Goal: Information Seeking & Learning: Learn about a topic

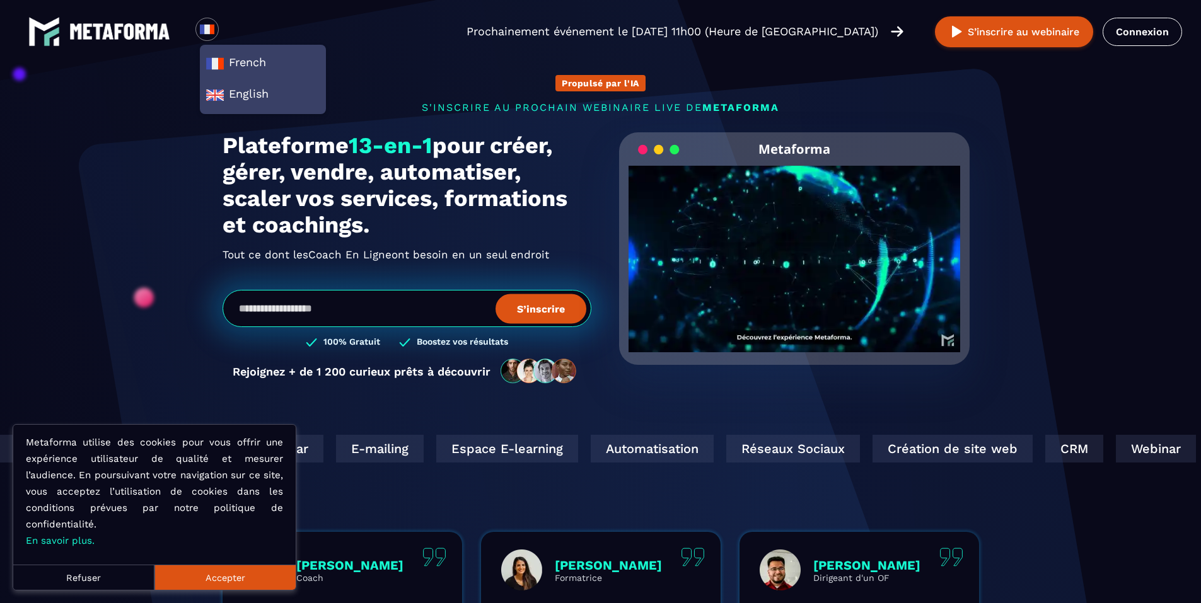
click at [235, 569] on button "Accepter" at bounding box center [224, 577] width 141 height 25
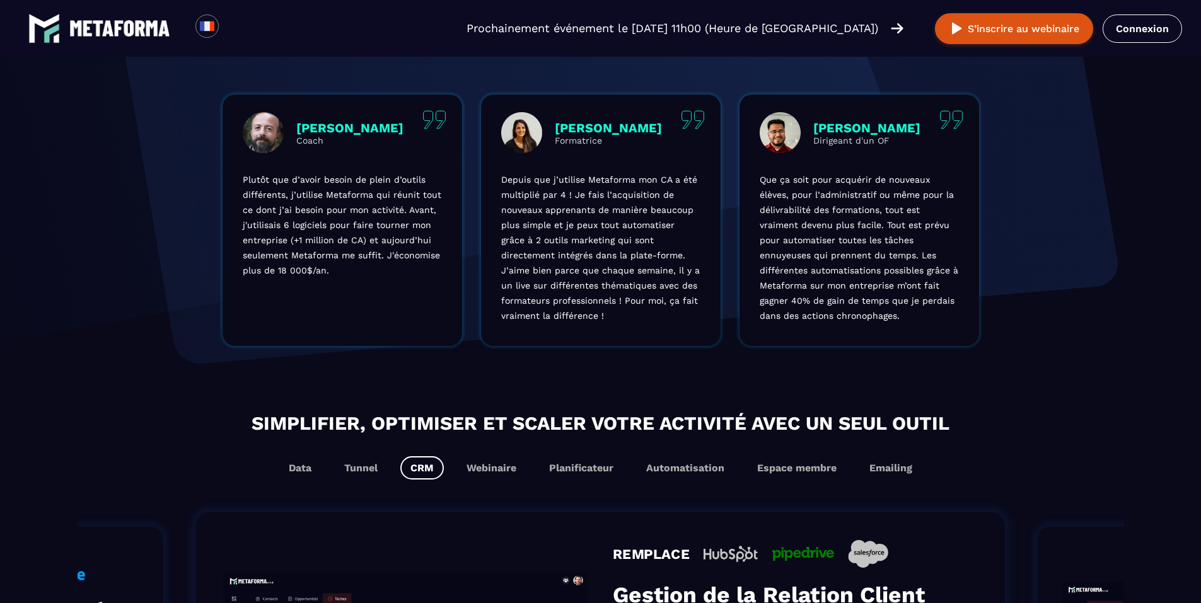
scroll to position [462, 0]
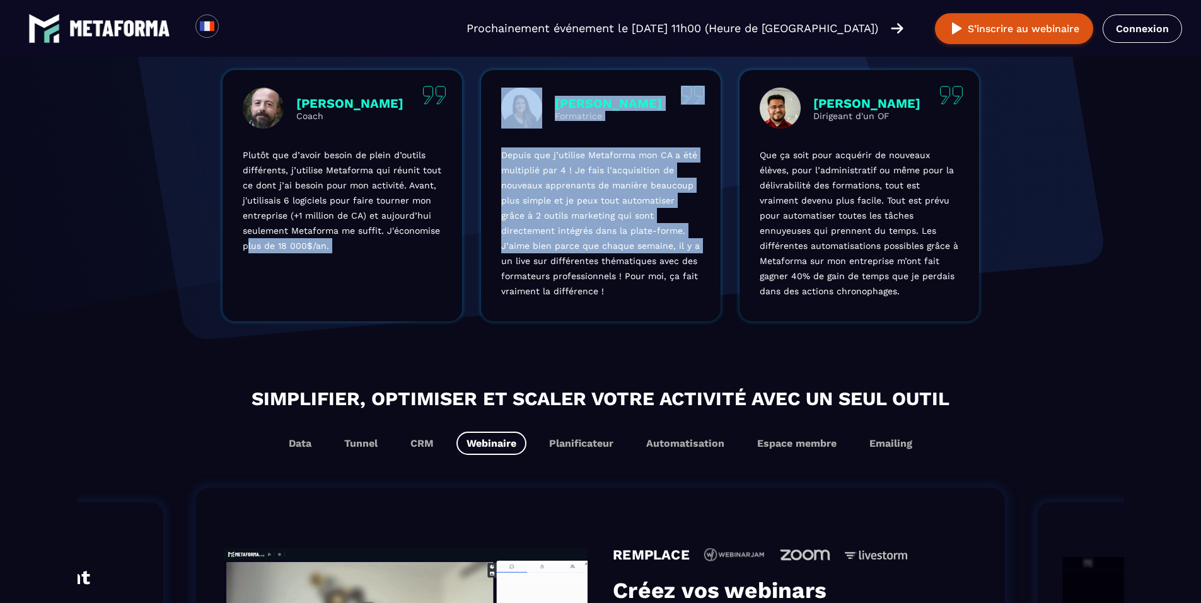
drag, startPoint x: 626, startPoint y: 250, endPoint x: 150, endPoint y: 328, distance: 482.3
click at [214, 316] on div "Olivier Coach Plutôt que d’avoir besoin de plein d’outils différents, j’utilise…" at bounding box center [601, 195] width 782 height 251
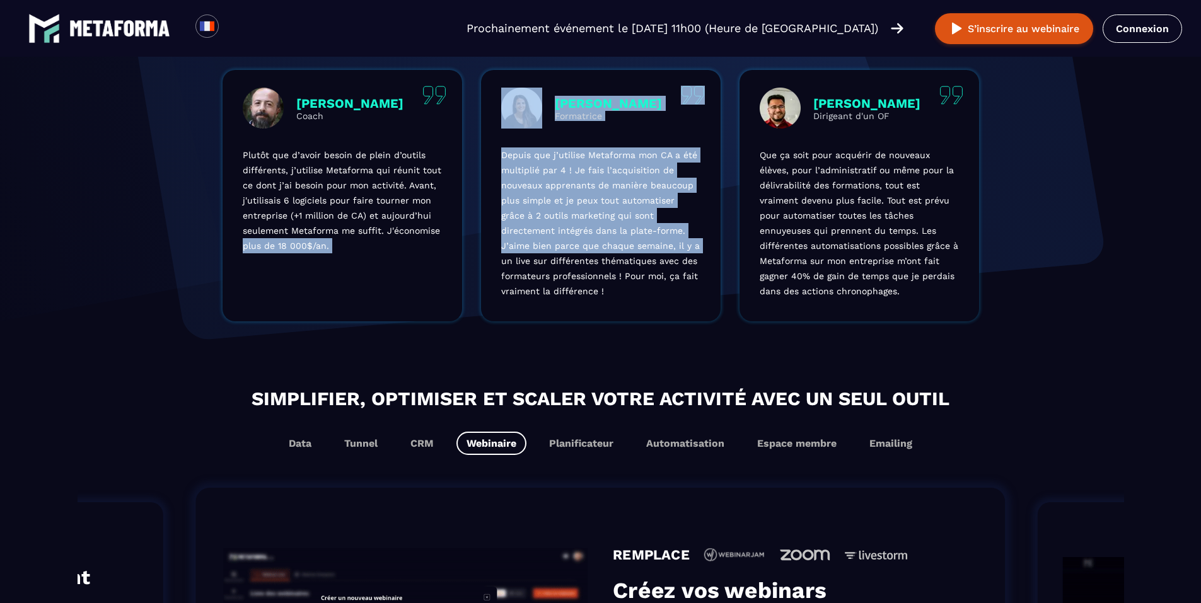
click at [365, 263] on div "Olivier Coach Plutôt que d’avoir besoin de plein d’outils différents, j’utilise…" at bounding box center [341, 195] width 239 height 251
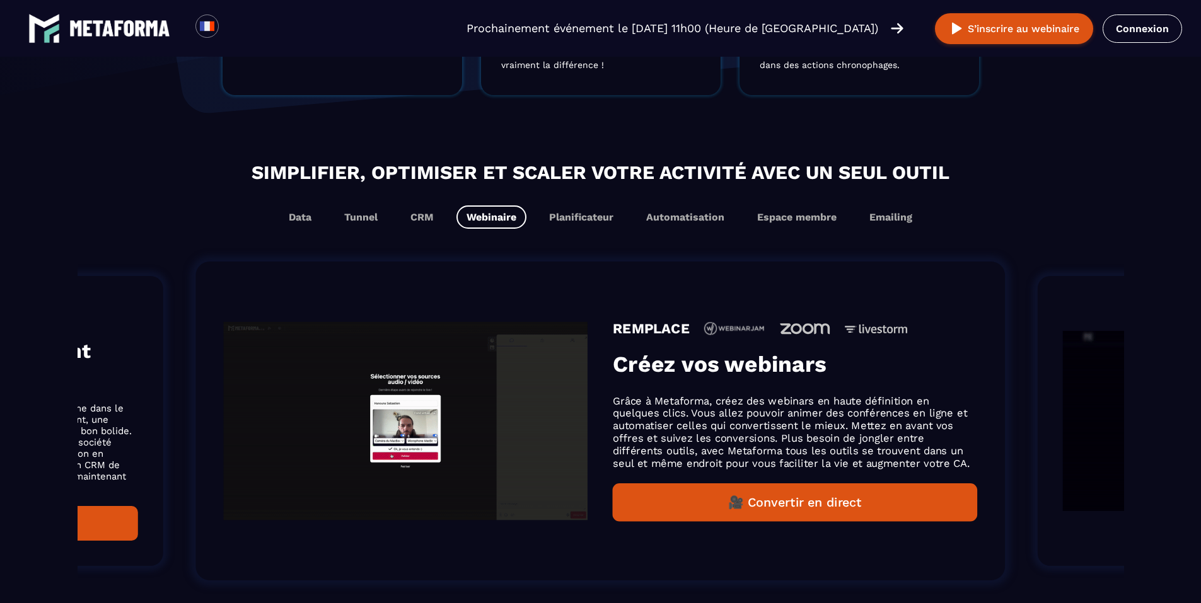
scroll to position [693, 0]
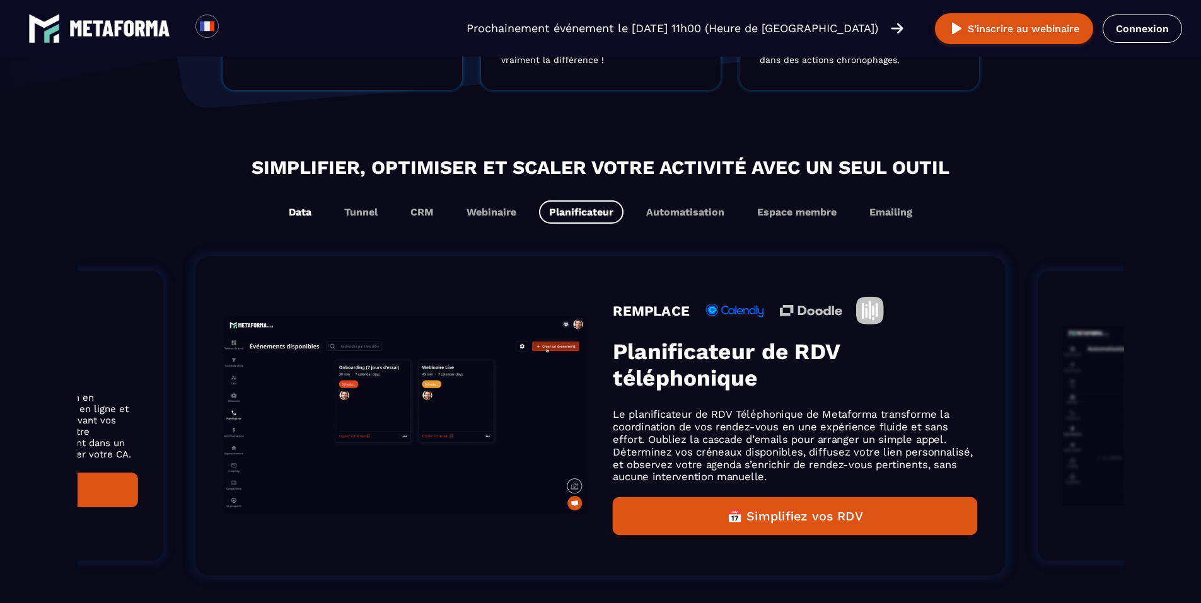
click at [310, 215] on button "Data" at bounding box center [300, 211] width 43 height 23
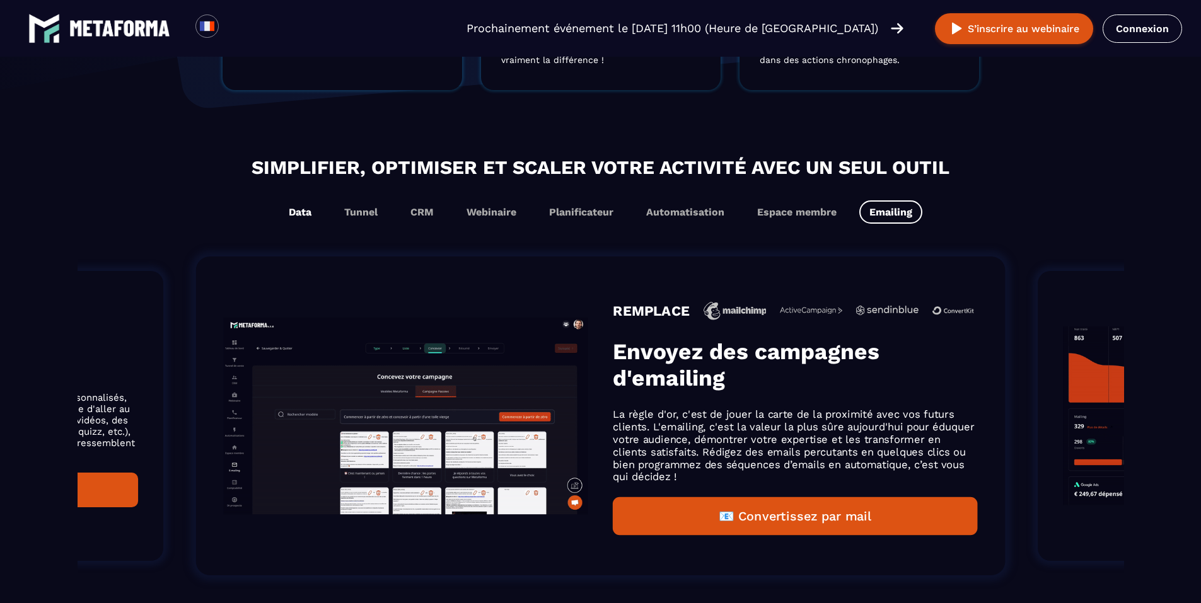
click at [306, 211] on button "Data" at bounding box center [300, 211] width 43 height 23
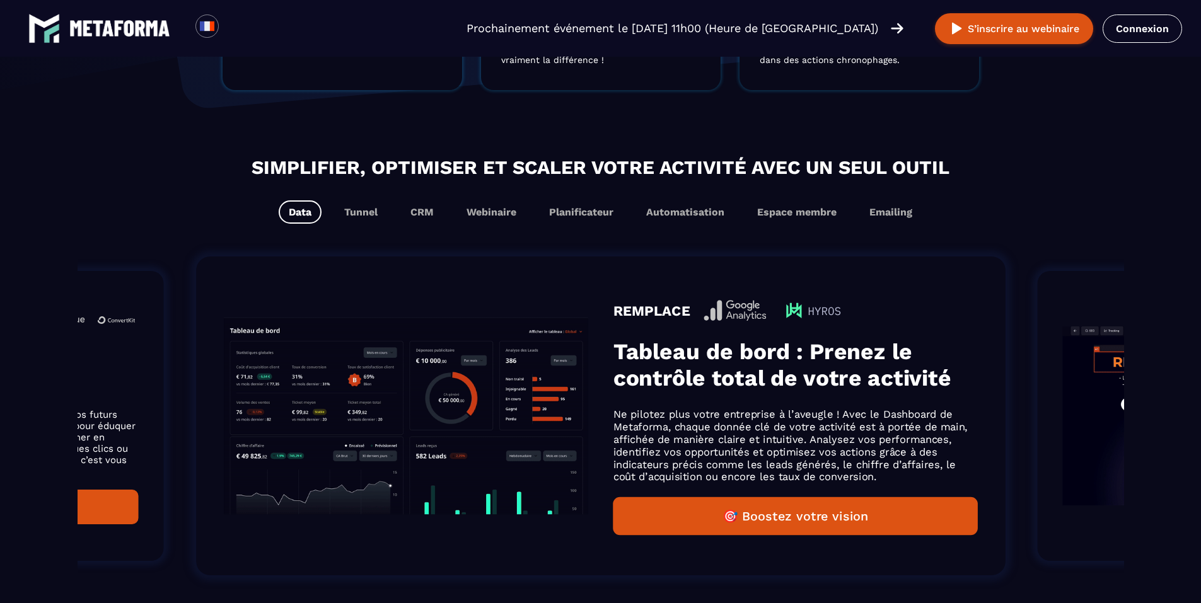
click at [435, 414] on img "Gallery" at bounding box center [406, 416] width 364 height 197
drag, startPoint x: 720, startPoint y: 414, endPoint x: 534, endPoint y: 437, distance: 187.9
click at [613, 435] on div "REMPLACE Tableau de bord : Prenez le contrôle total de votre activité Ne pilote…" at bounding box center [795, 416] width 364 height 238
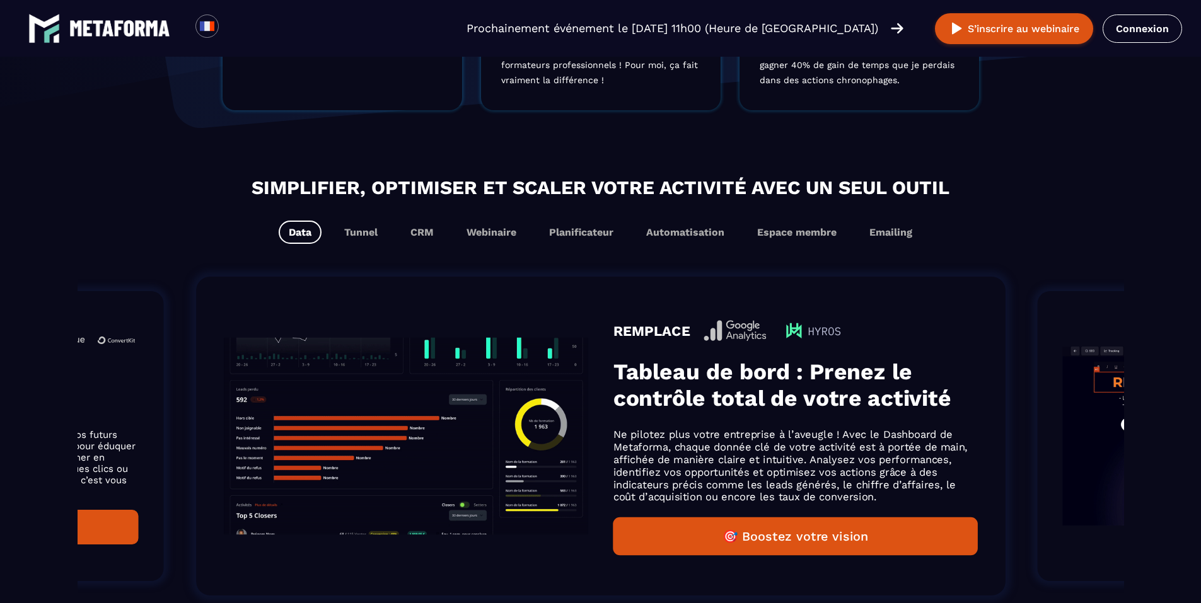
scroll to position [713, 0]
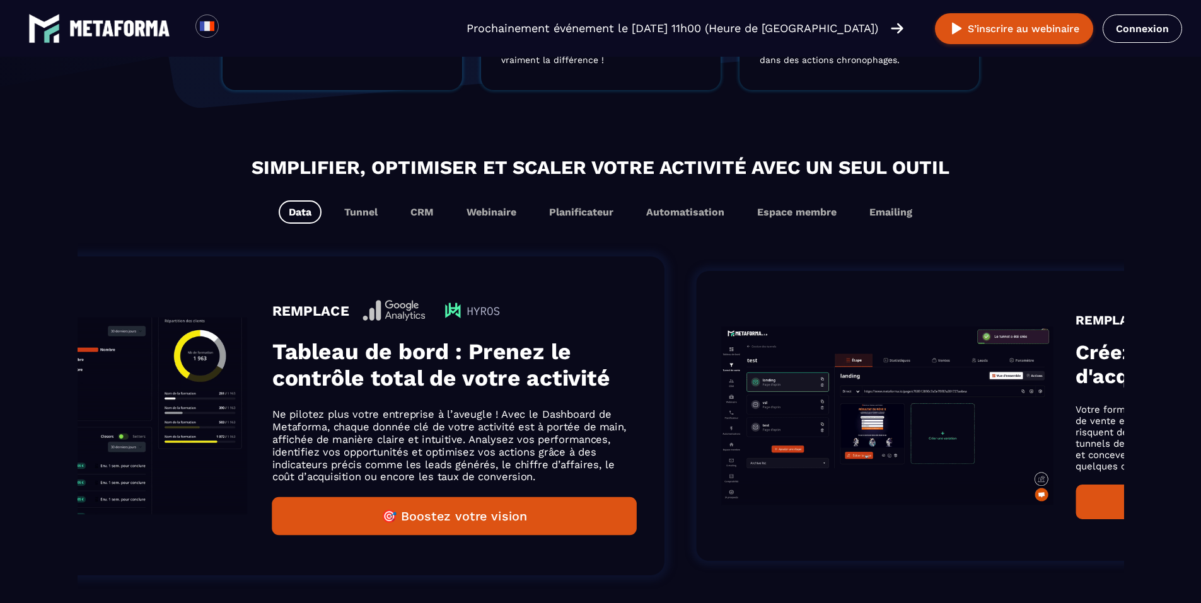
drag, startPoint x: 814, startPoint y: 395, endPoint x: 323, endPoint y: 469, distance: 496.5
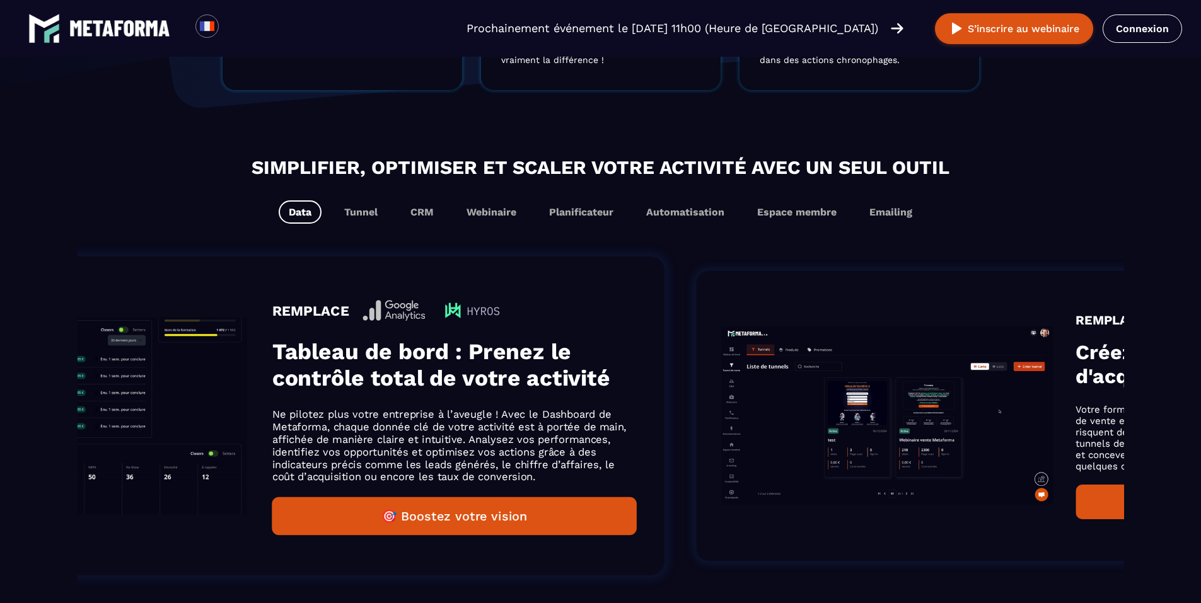
click at [389, 457] on ol "REMPLACE Espace Membre Metaforma permet de créer des espaces de formation perso…" at bounding box center [380, 415] width 1046 height 359
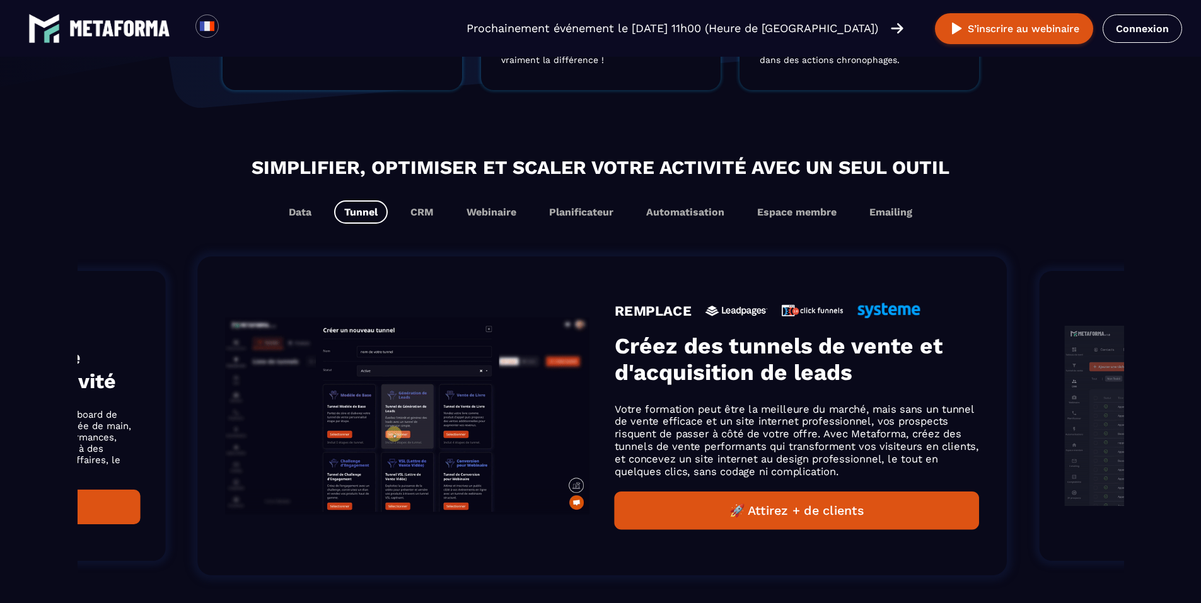
drag, startPoint x: 313, startPoint y: 469, endPoint x: 620, endPoint y: 429, distance: 309.6
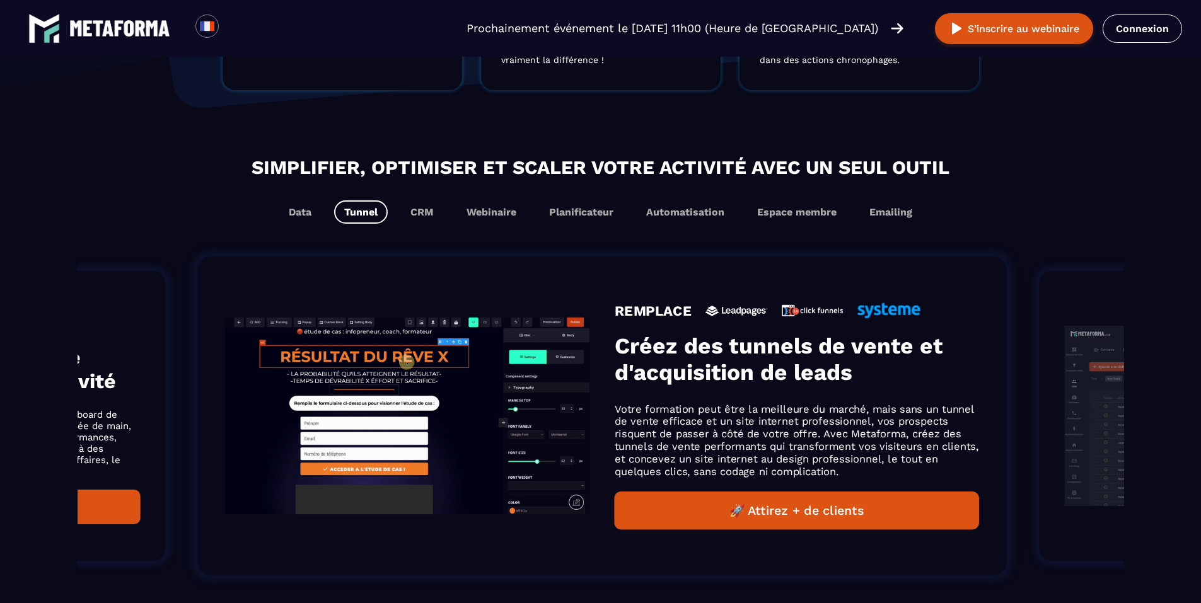
click at [590, 432] on img "Gallery" at bounding box center [408, 416] width 364 height 197
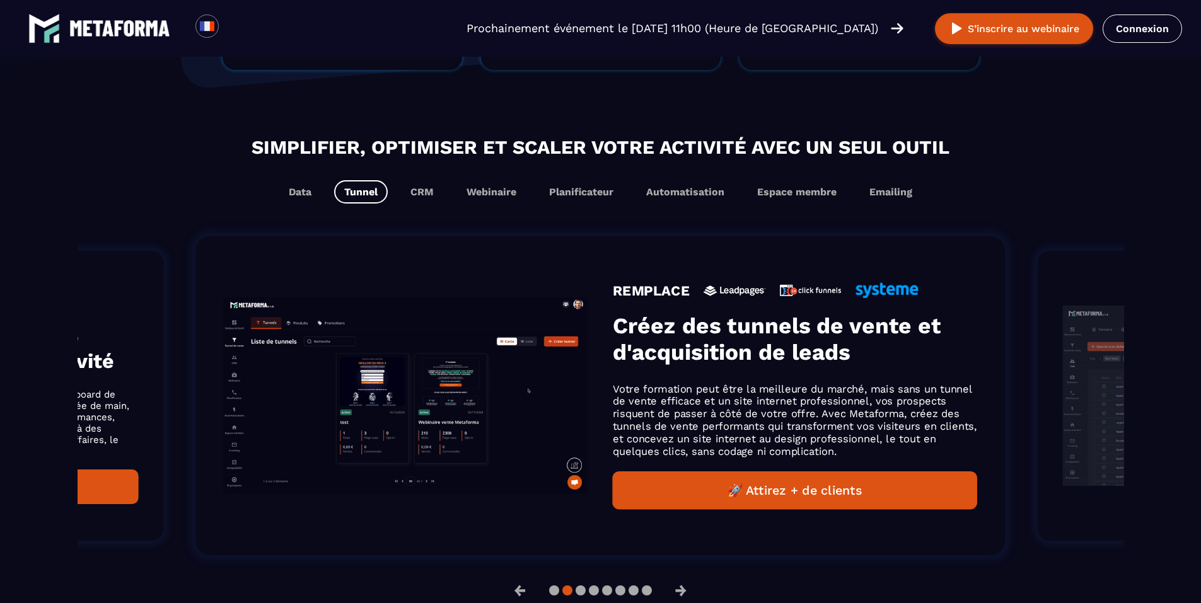
scroll to position [693, 0]
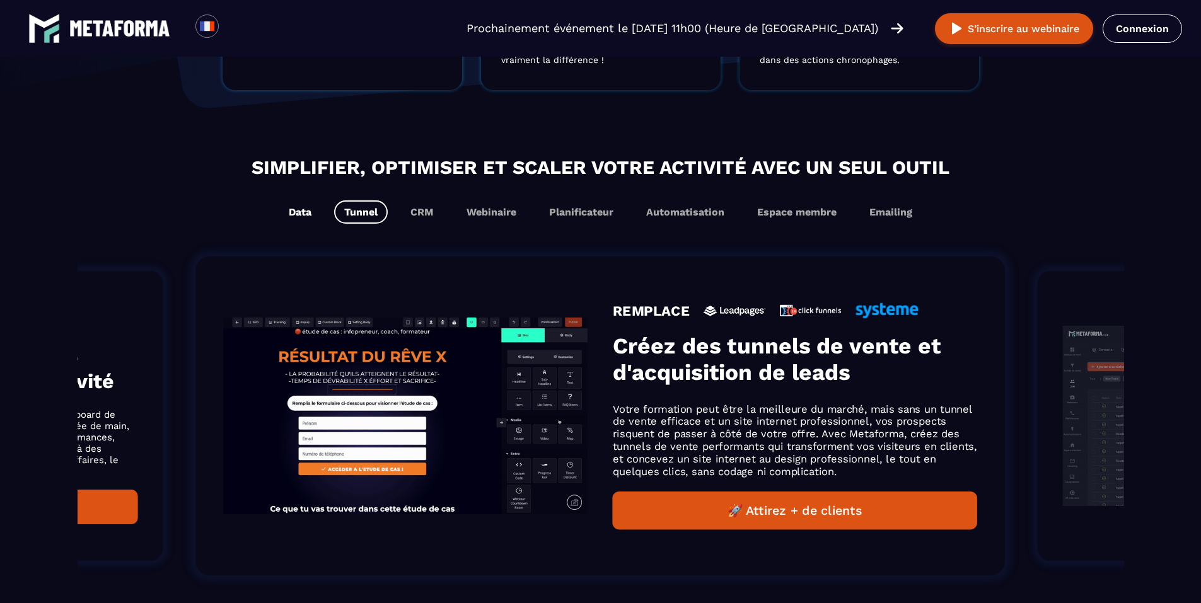
click at [305, 210] on button "Data" at bounding box center [300, 211] width 43 height 23
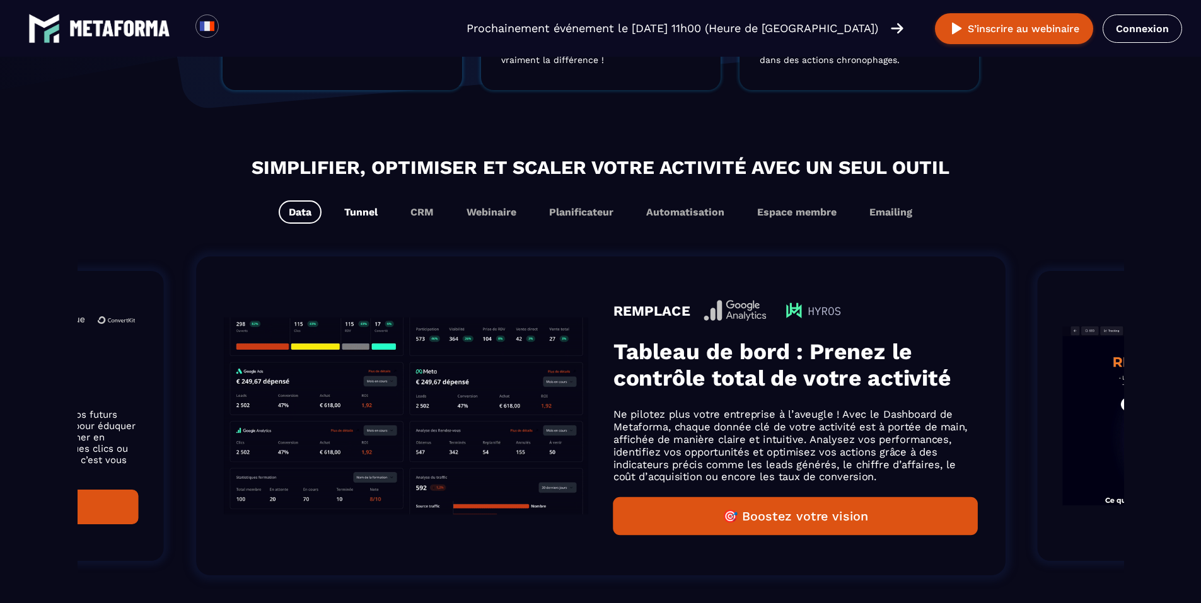
click at [346, 211] on button "Tunnel" at bounding box center [361, 211] width 54 height 23
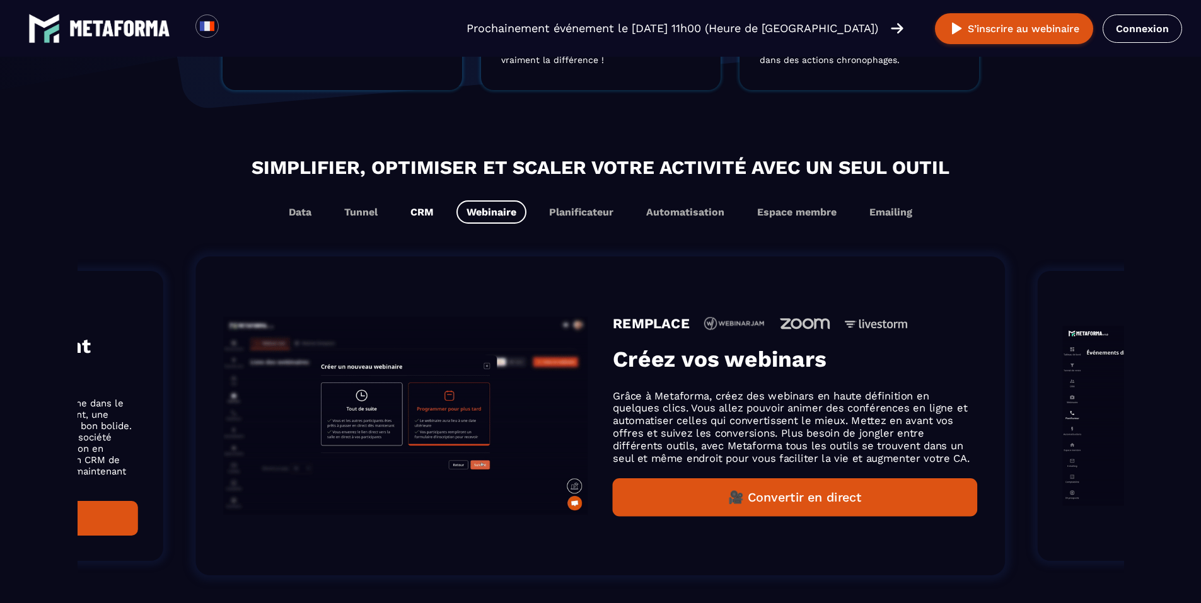
click at [423, 222] on button "CRM" at bounding box center [421, 211] width 43 height 23
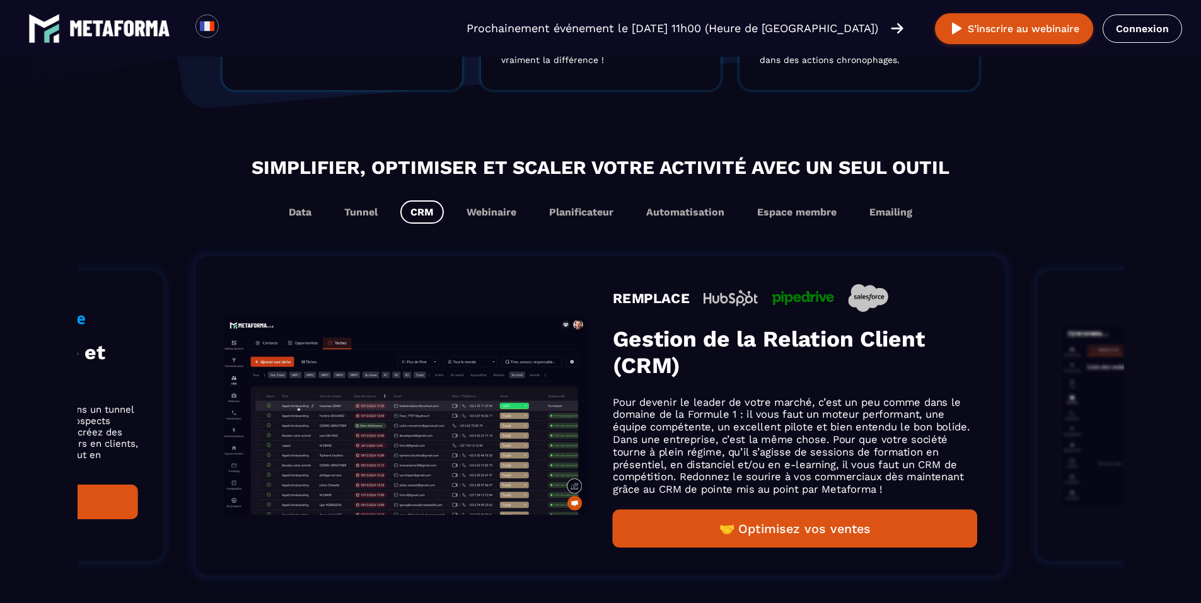
drag, startPoint x: 840, startPoint y: 438, endPoint x: 704, endPoint y: 442, distance: 135.6
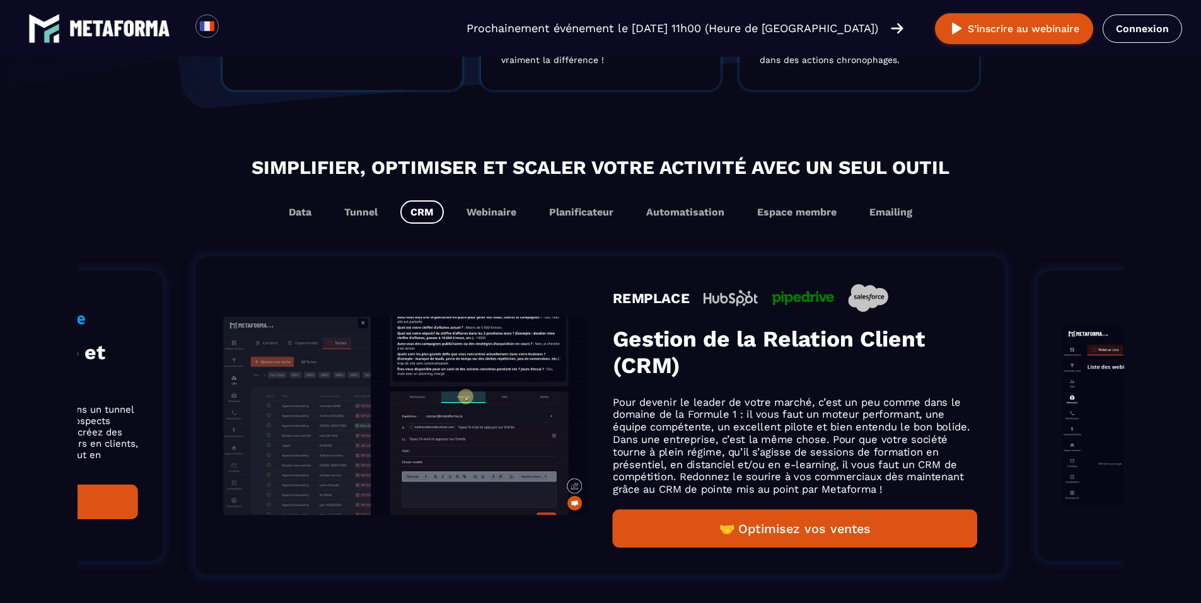
click at [745, 442] on p "Pour devenir le leader de votre marché, c’est un peu comme dans le domaine de l…" at bounding box center [795, 446] width 364 height 100
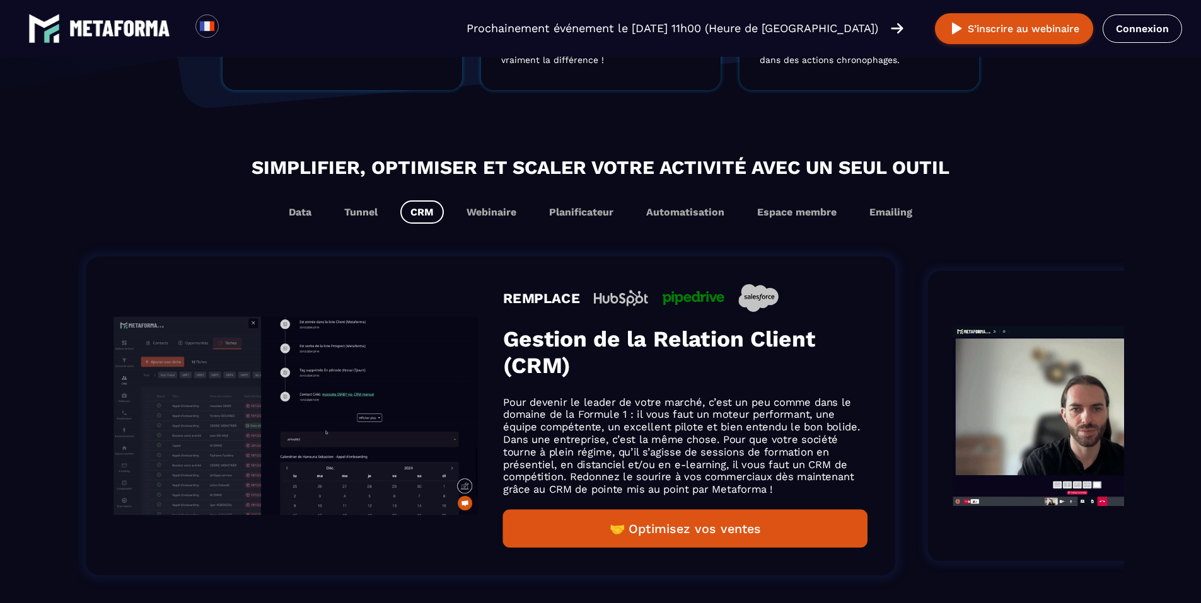
drag, startPoint x: 921, startPoint y: 416, endPoint x: 455, endPoint y: 459, distance: 467.7
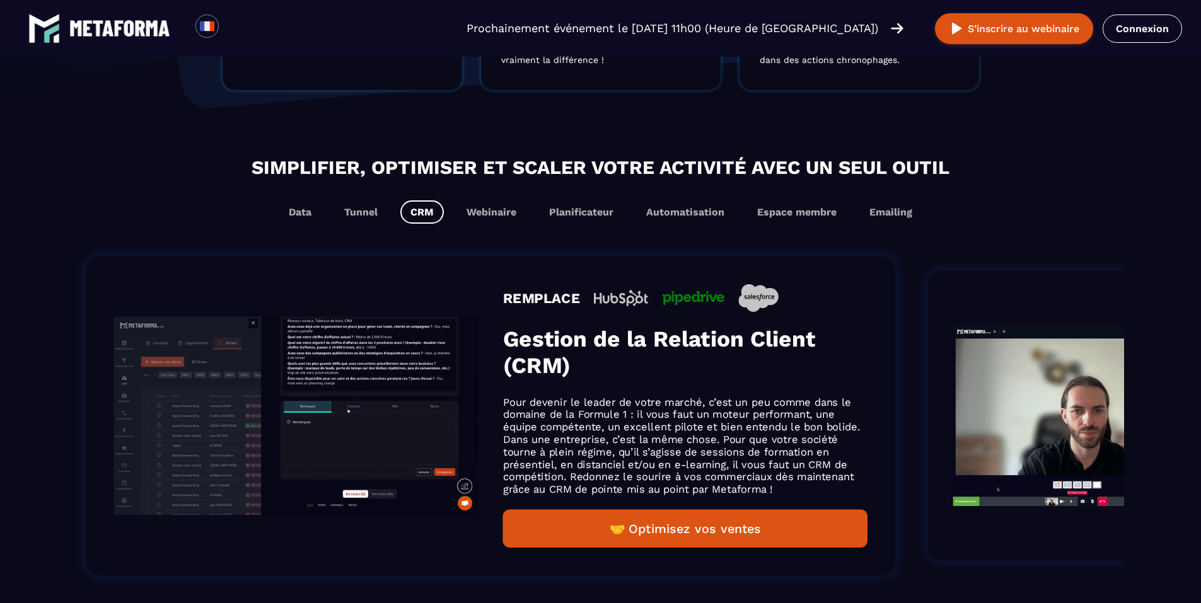
click at [550, 447] on p "Pour devenir le leader de votre marché, c’est un peu comme dans le domaine de l…" at bounding box center [685, 446] width 364 height 100
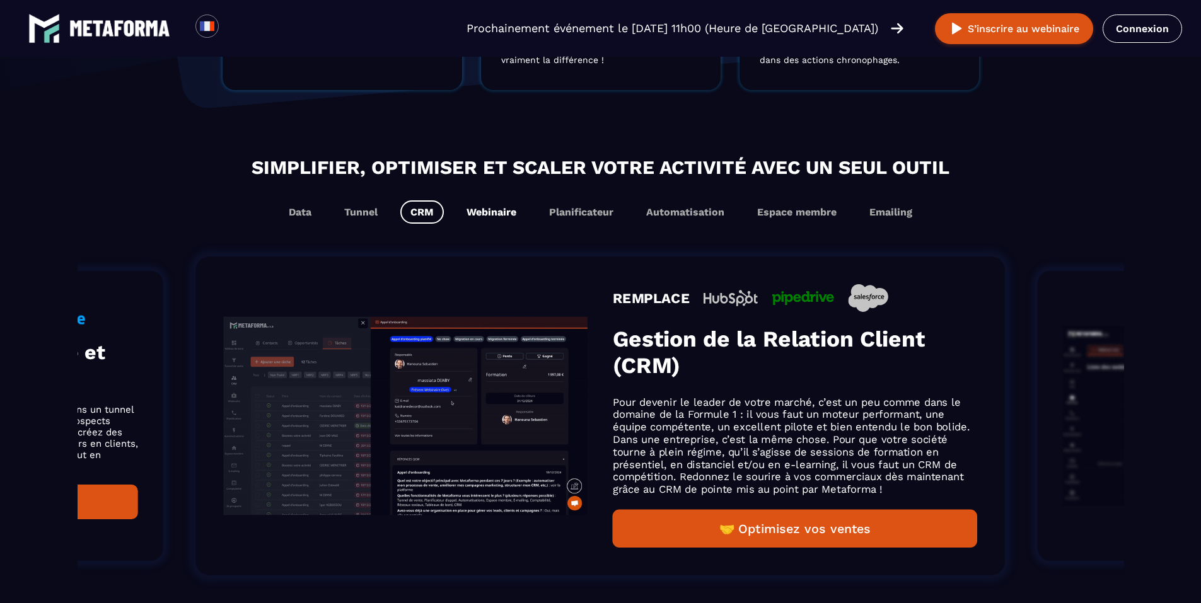
click at [494, 217] on button "Webinaire" at bounding box center [491, 211] width 70 height 23
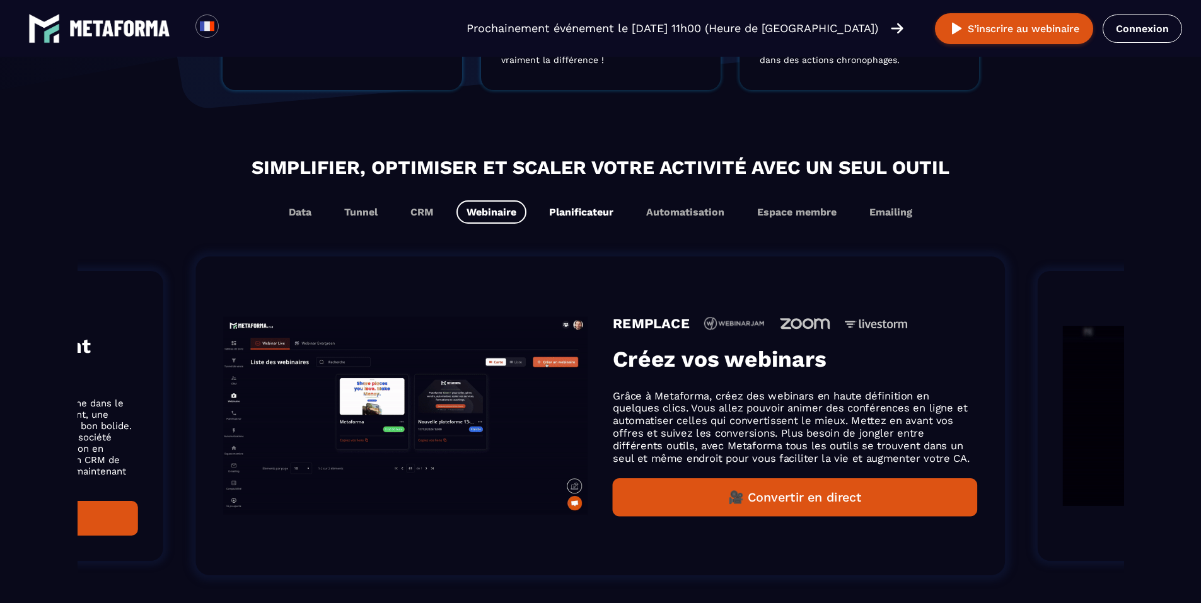
click at [586, 221] on button "Planificateur" at bounding box center [581, 211] width 84 height 23
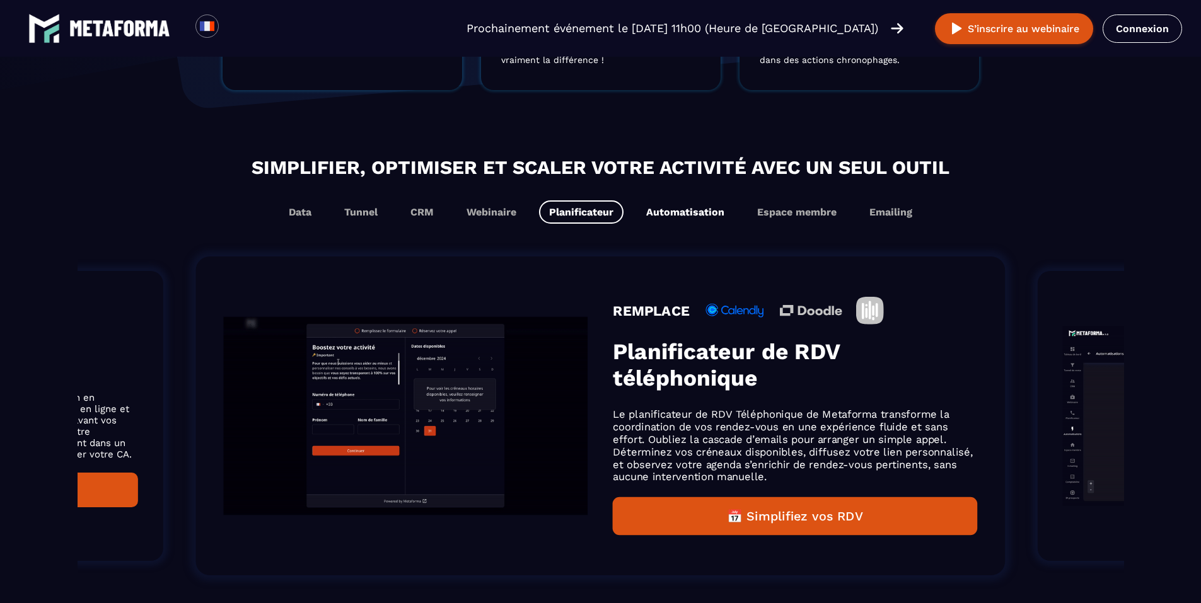
click at [705, 217] on button "Automatisation" at bounding box center [685, 211] width 98 height 23
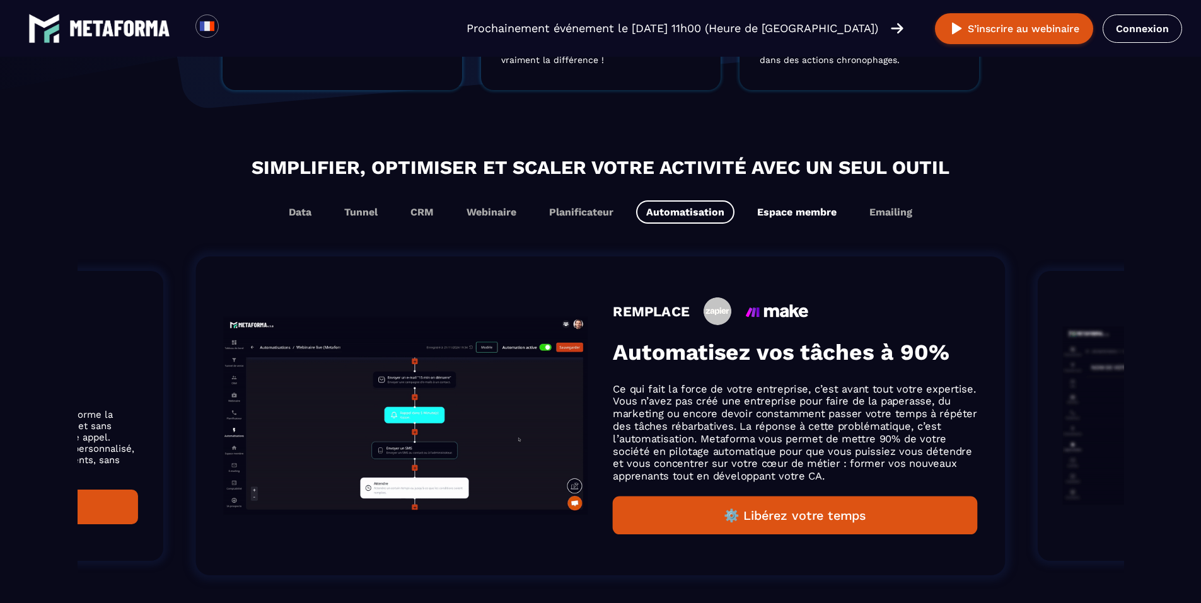
click at [823, 224] on button "Espace membre" at bounding box center [797, 211] width 100 height 23
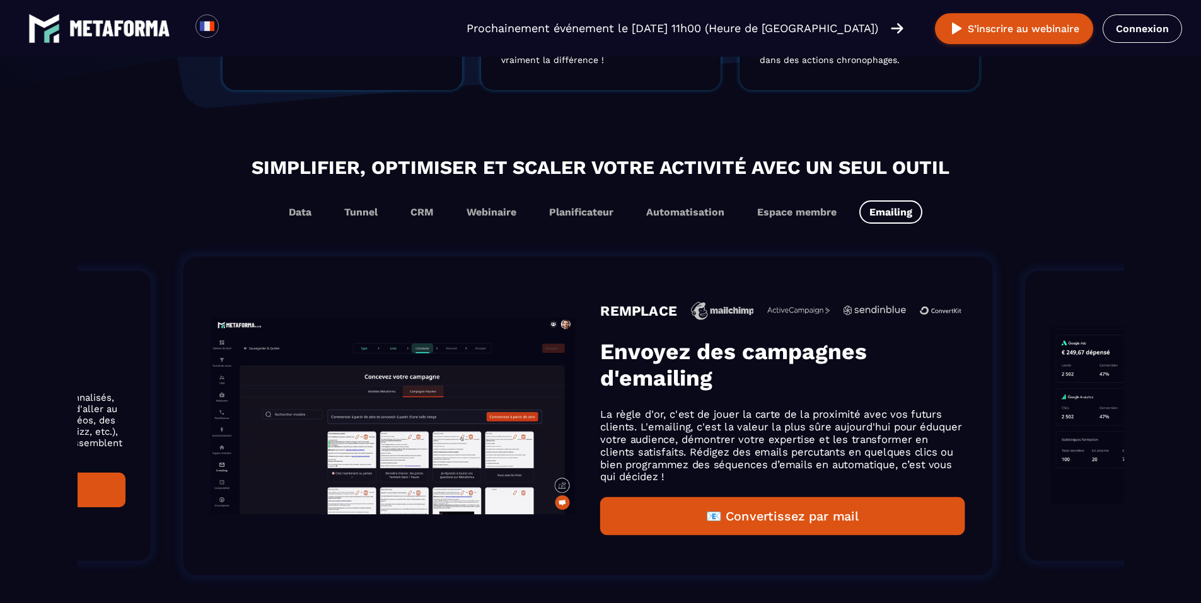
drag, startPoint x: 863, startPoint y: 372, endPoint x: 482, endPoint y: 431, distance: 386.5
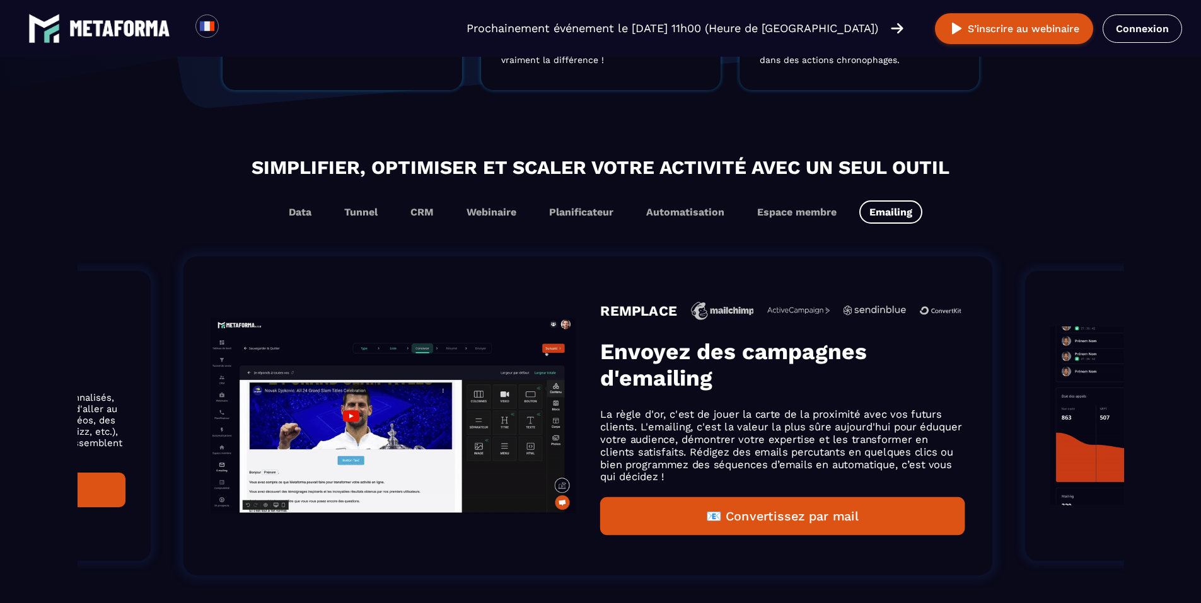
click at [600, 412] on div "REMPLACE Envoyez des campagnes d'emailing La règle d'or, c'est de jouer la cart…" at bounding box center [782, 416] width 364 height 238
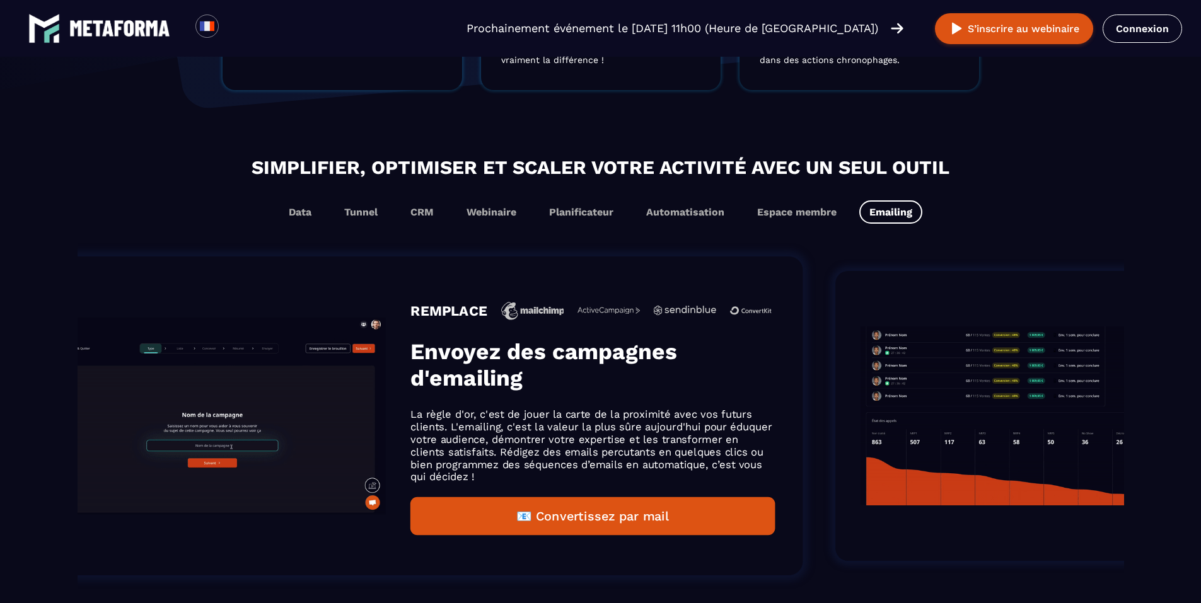
drag, startPoint x: 1059, startPoint y: 375, endPoint x: 0, endPoint y: 509, distance: 1067.9
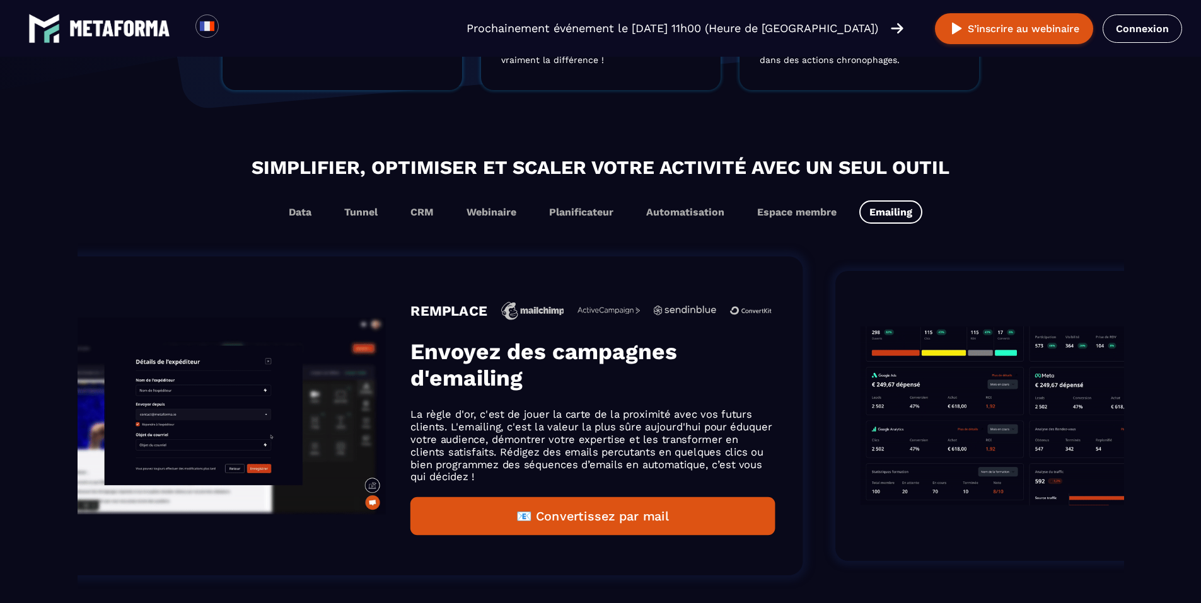
click at [0, 508] on section "Simplifier, optimiser et scaler votre activité avec un seul outil Data Tunnel C…" at bounding box center [600, 370] width 1201 height 511
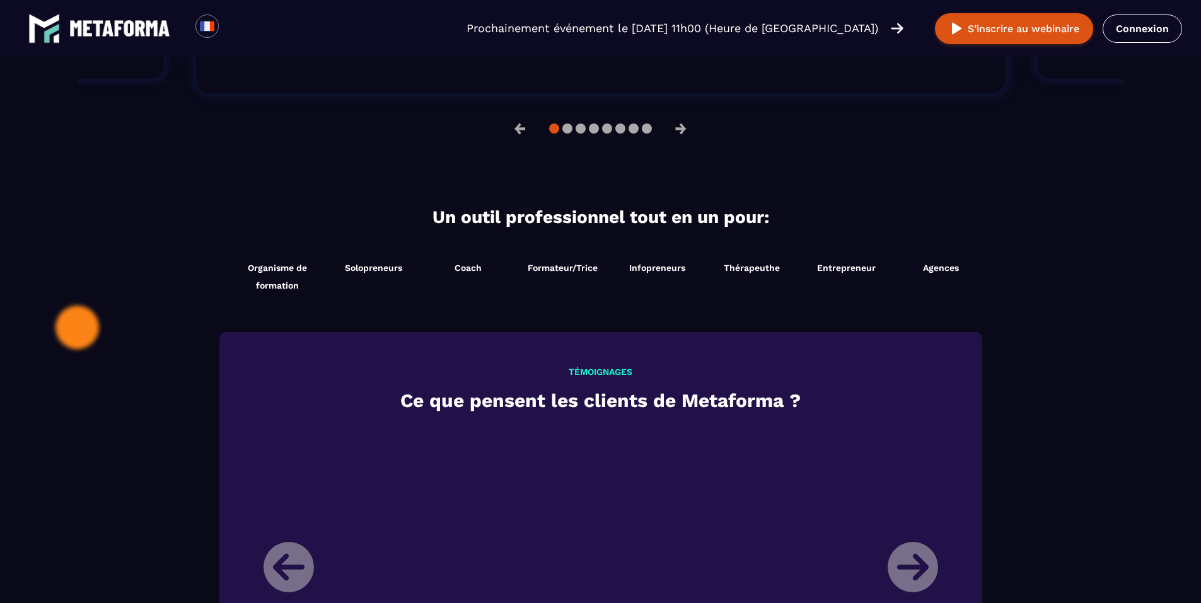
scroll to position [1155, 0]
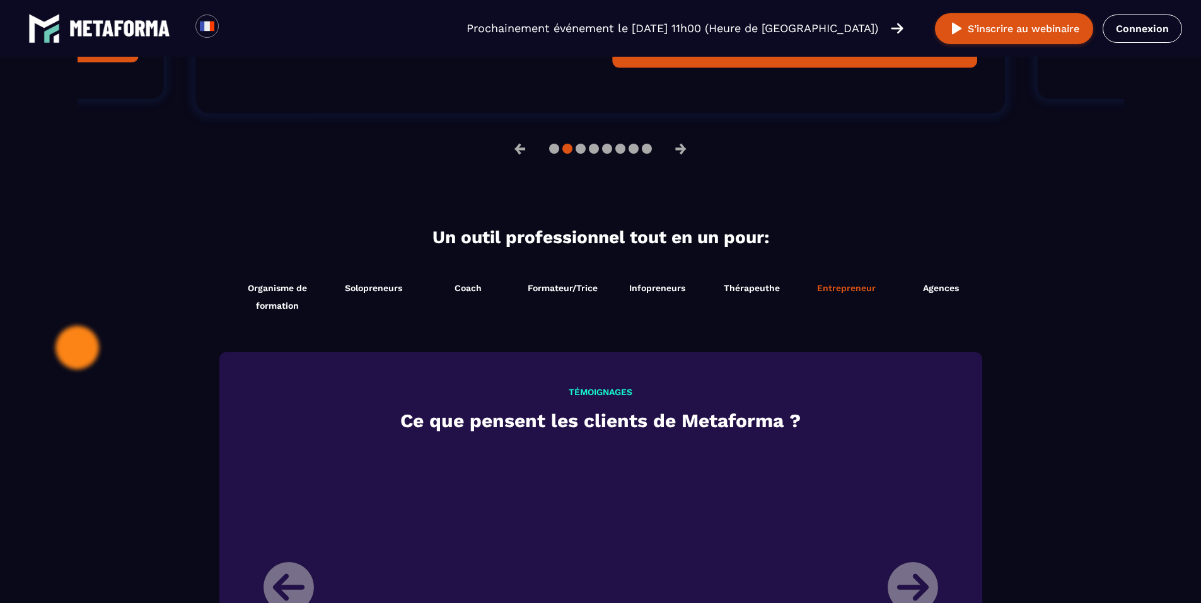
click at [851, 291] on span "Entrepreneur" at bounding box center [846, 288] width 59 height 10
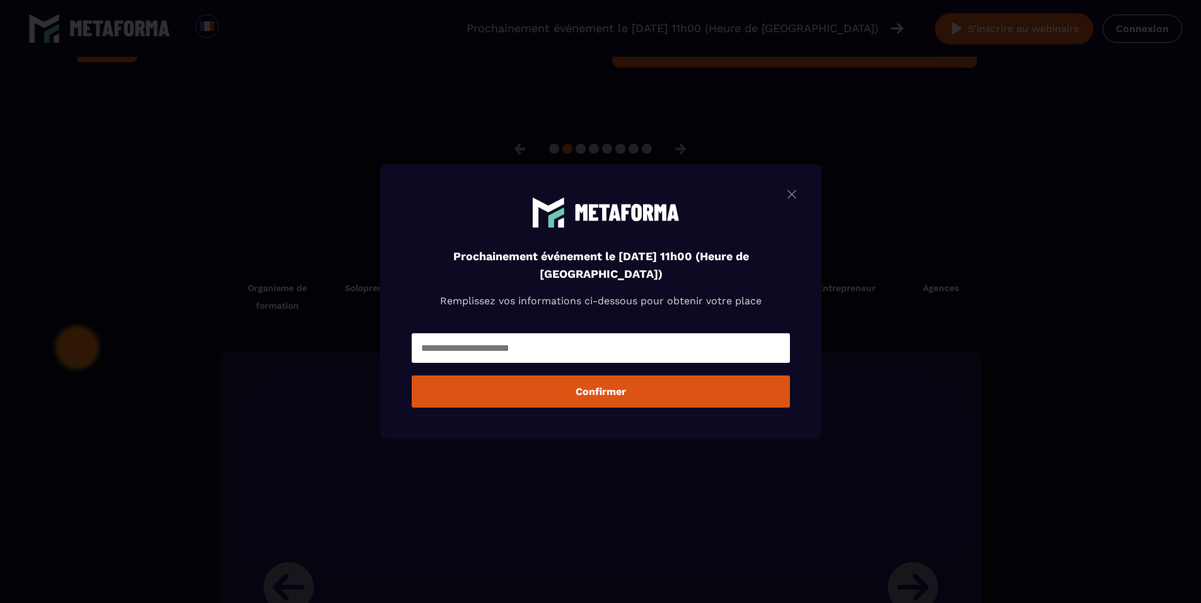
click at [797, 192] on img "Modal window" at bounding box center [791, 194] width 15 height 16
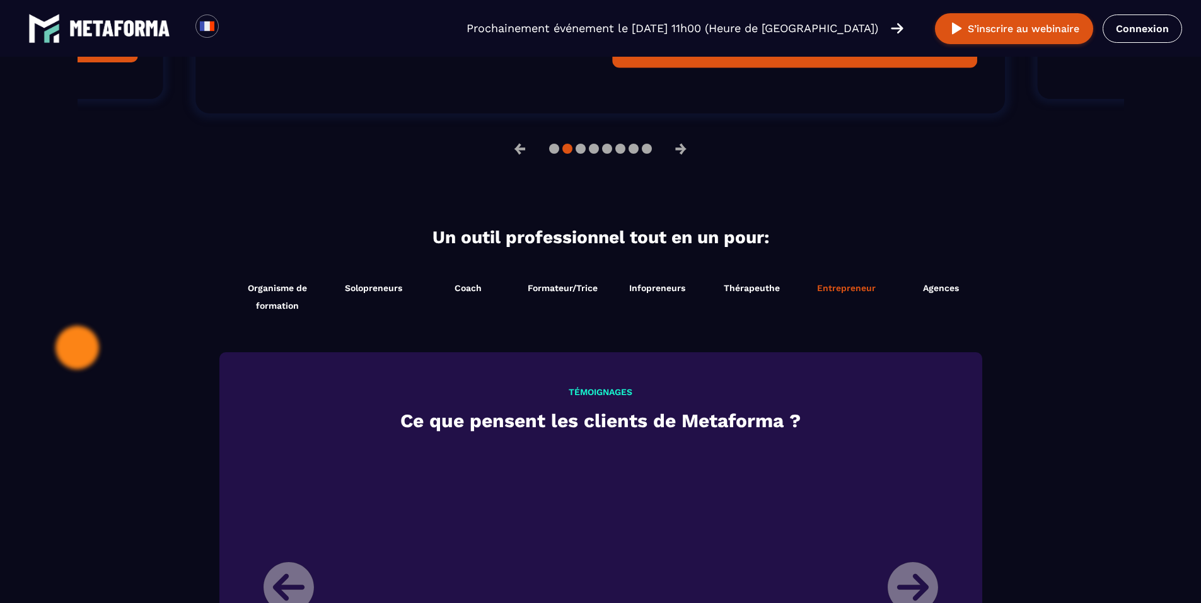
click at [845, 293] on span "Entrepreneur" at bounding box center [846, 288] width 59 height 10
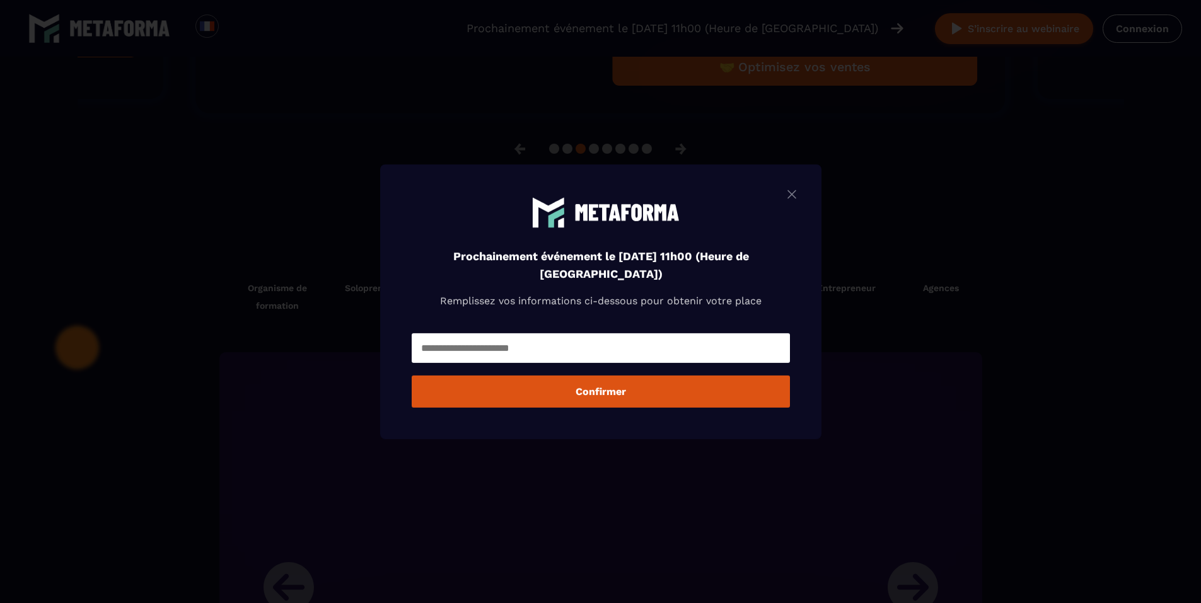
click at [799, 188] on img "Modal window" at bounding box center [791, 194] width 15 height 16
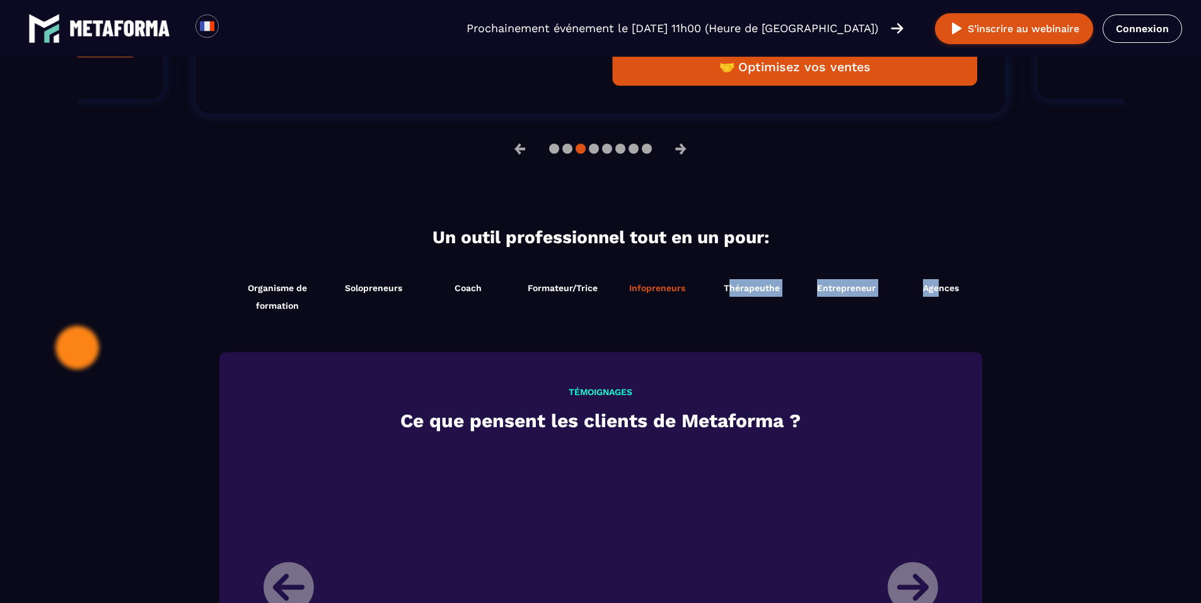
drag, startPoint x: 908, startPoint y: 295, endPoint x: 680, endPoint y: 315, distance: 229.0
click at [713, 309] on ul "Organisme de formation Démarrer maintenant Solopreneurs Démarrer maintenant Coa…" at bounding box center [609, 297] width 775 height 48
click at [781, 314] on li "Thérapeuthe Démarrer maintenant" at bounding box center [752, 297] width 95 height 48
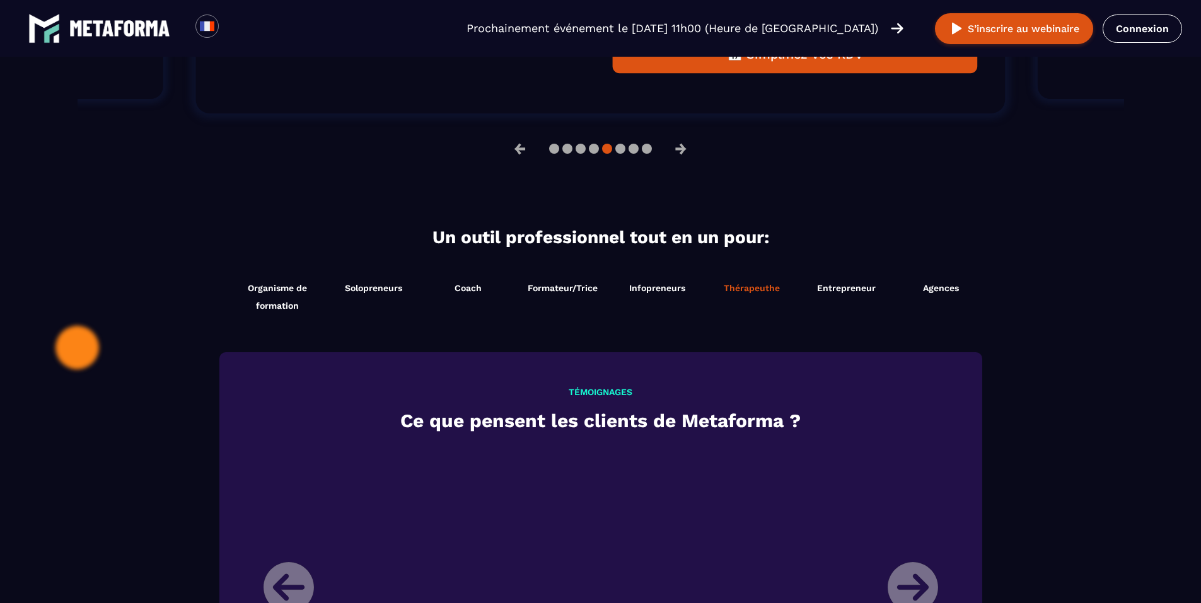
click at [767, 297] on li "Thérapeuthe Démarrer maintenant" at bounding box center [752, 297] width 95 height 48
click at [670, 288] on span "Infopreneurs" at bounding box center [657, 288] width 56 height 10
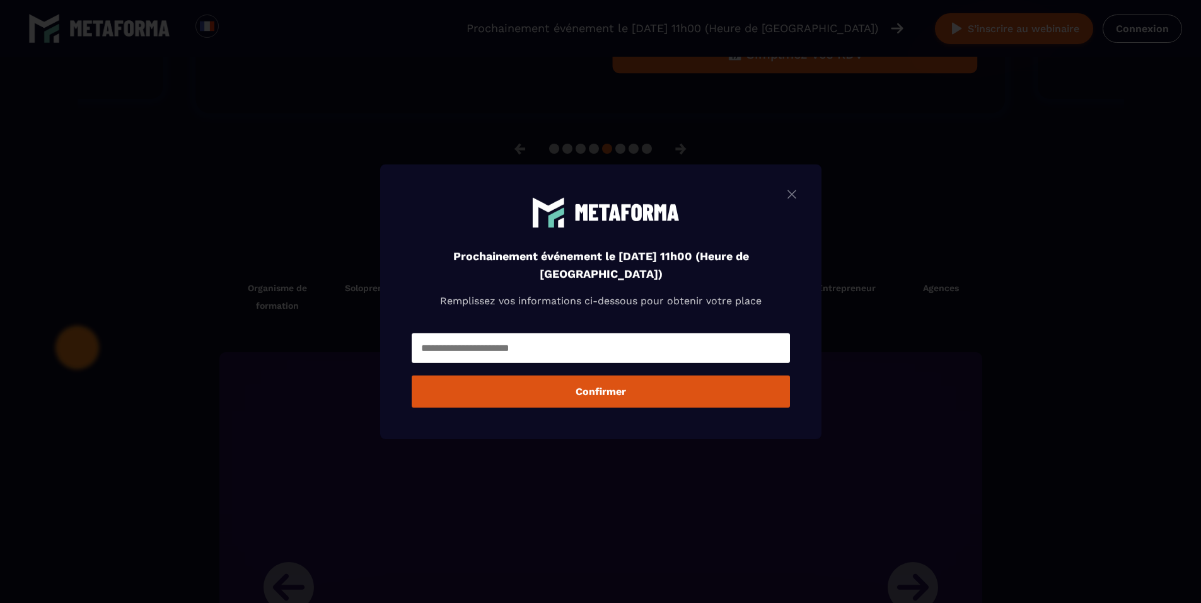
click at [799, 197] on img "Modal window" at bounding box center [791, 194] width 15 height 16
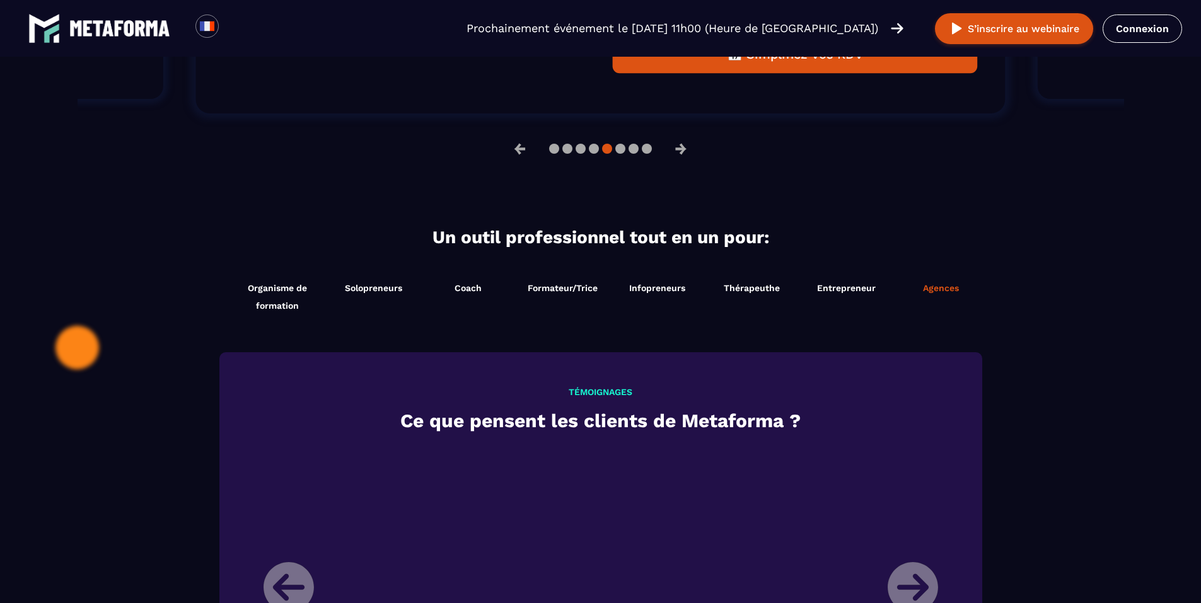
click at [941, 291] on span "Agences" at bounding box center [941, 288] width 36 height 10
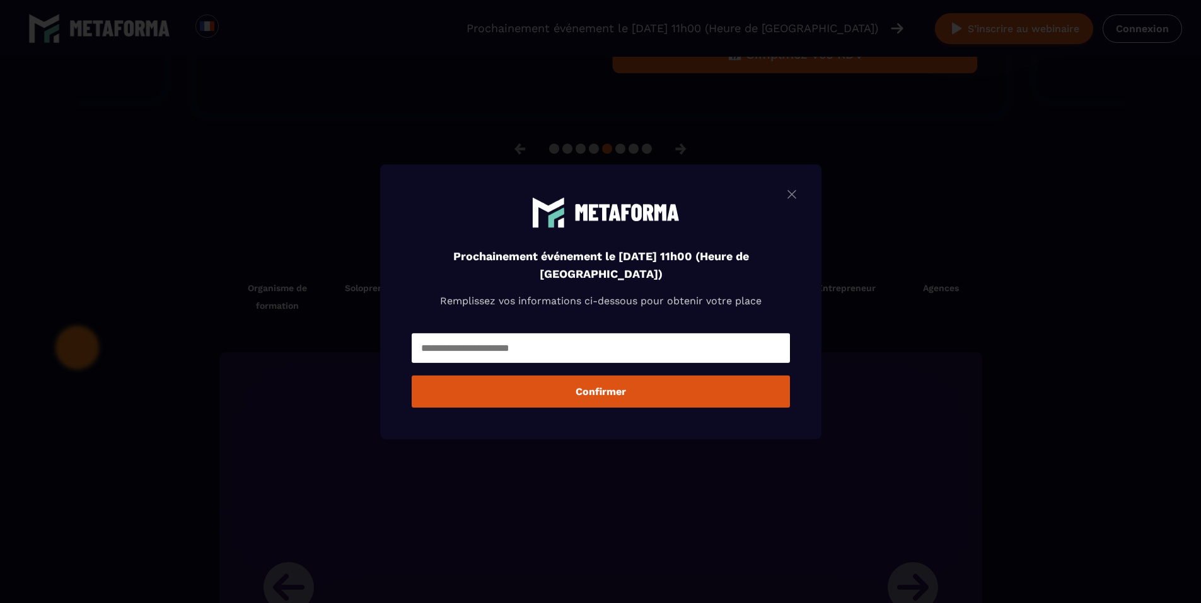
click at [879, 289] on div "Modal window" at bounding box center [600, 301] width 1201 height 603
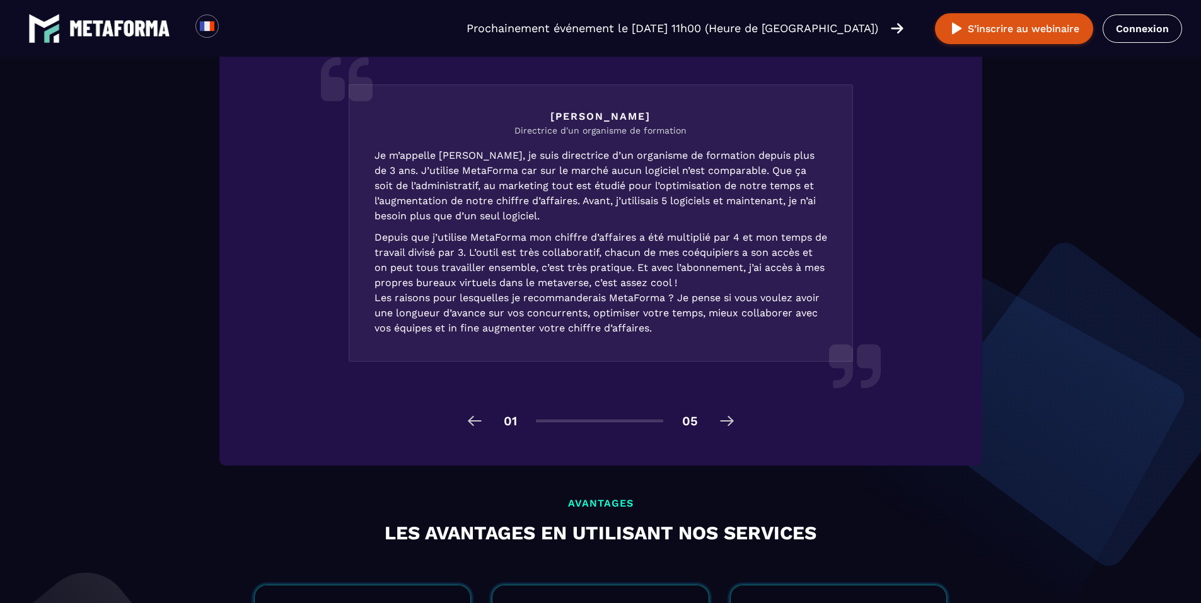
scroll to position [1387, 0]
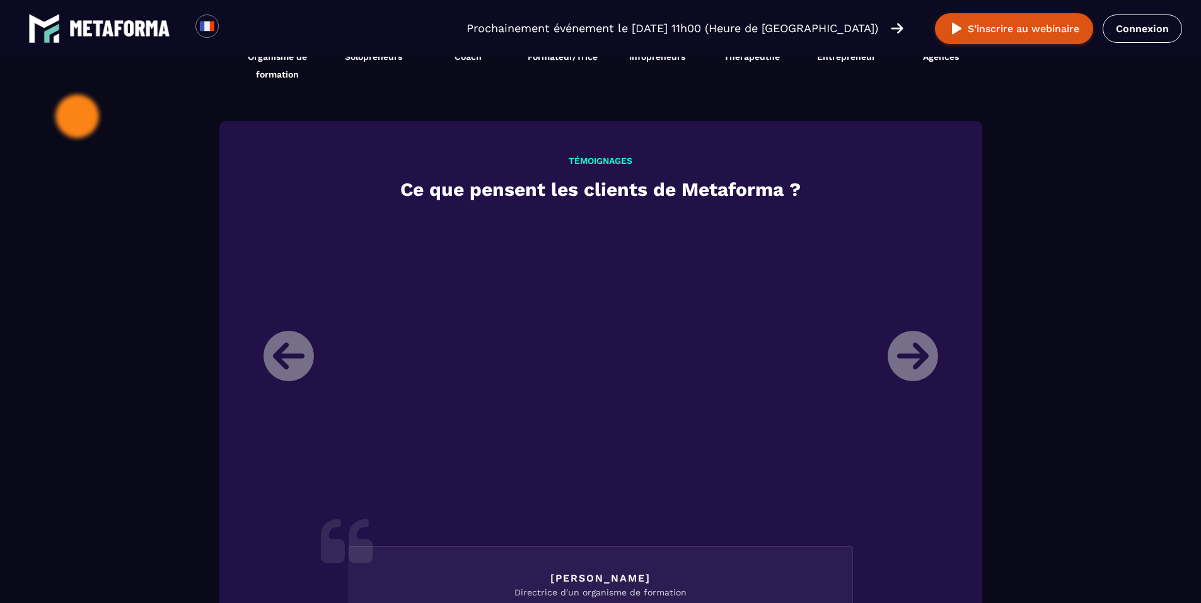
click at [913, 359] on li "Laura Directrice d'un organisme de formation Je m’appelle Laura, je suis direct…" at bounding box center [600, 544] width 693 height 657
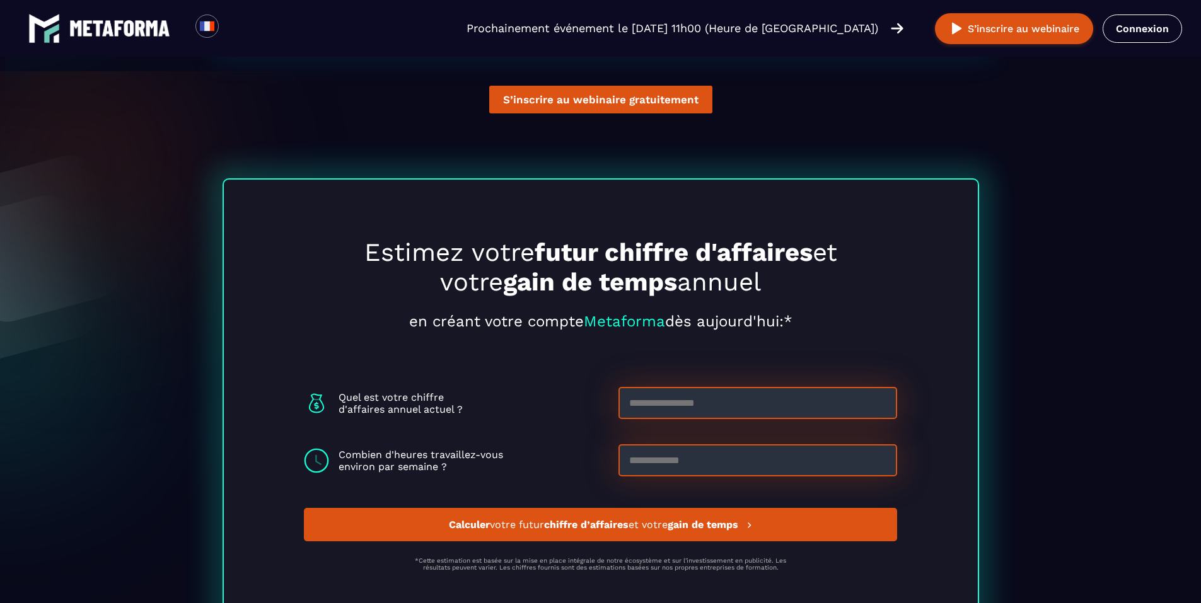
scroll to position [3255, 0]
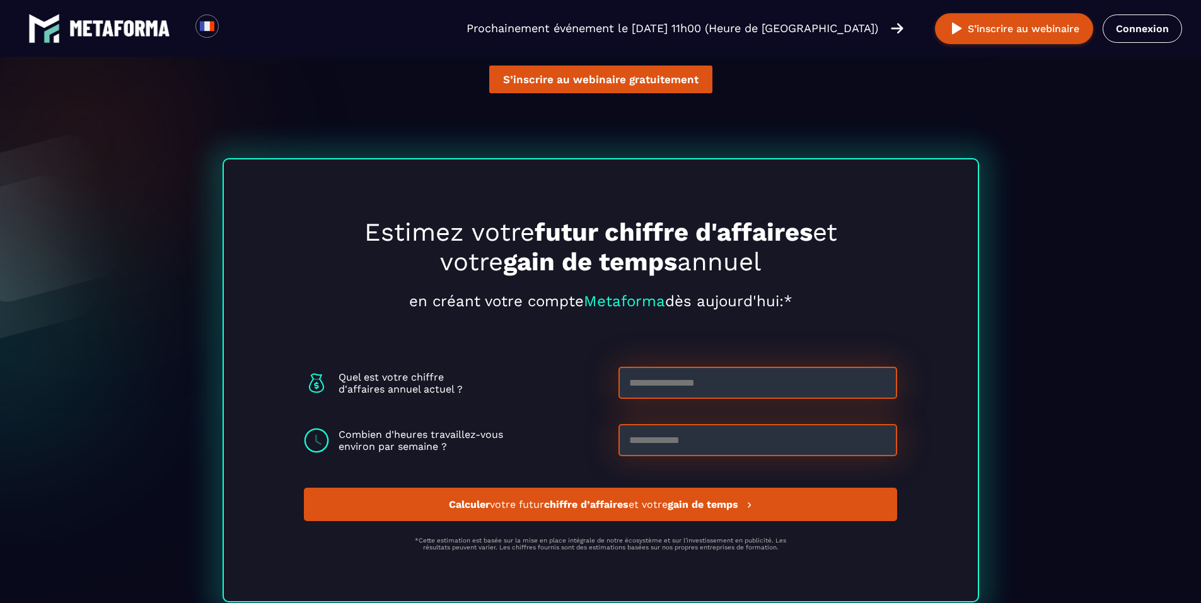
click at [812, 386] on input at bounding box center [757, 383] width 279 height 32
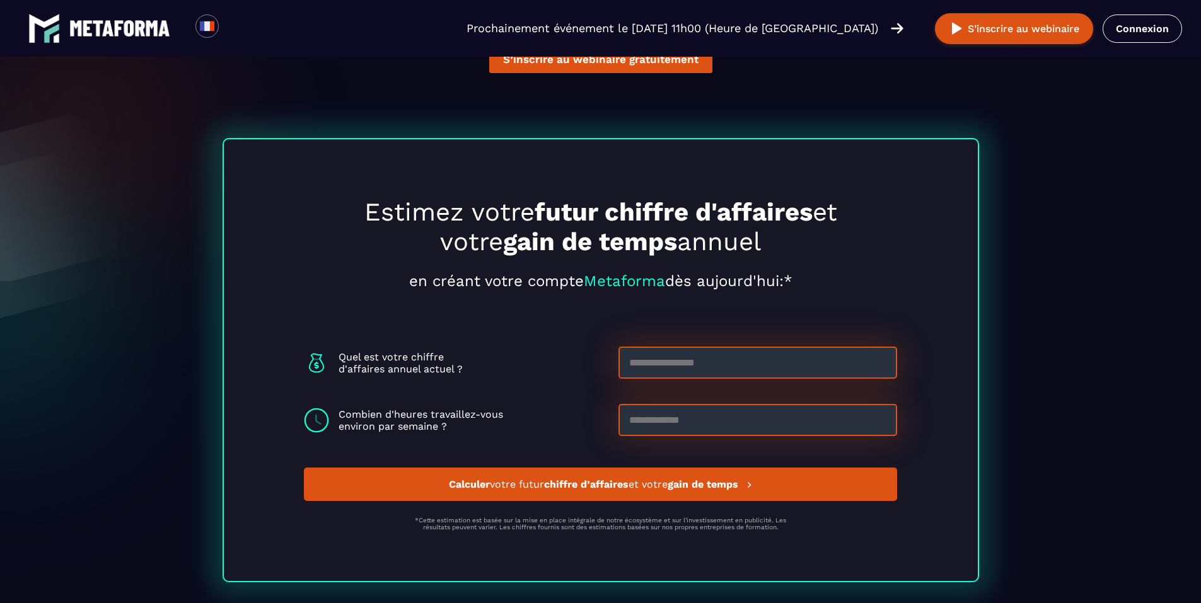
scroll to position [3235, 0]
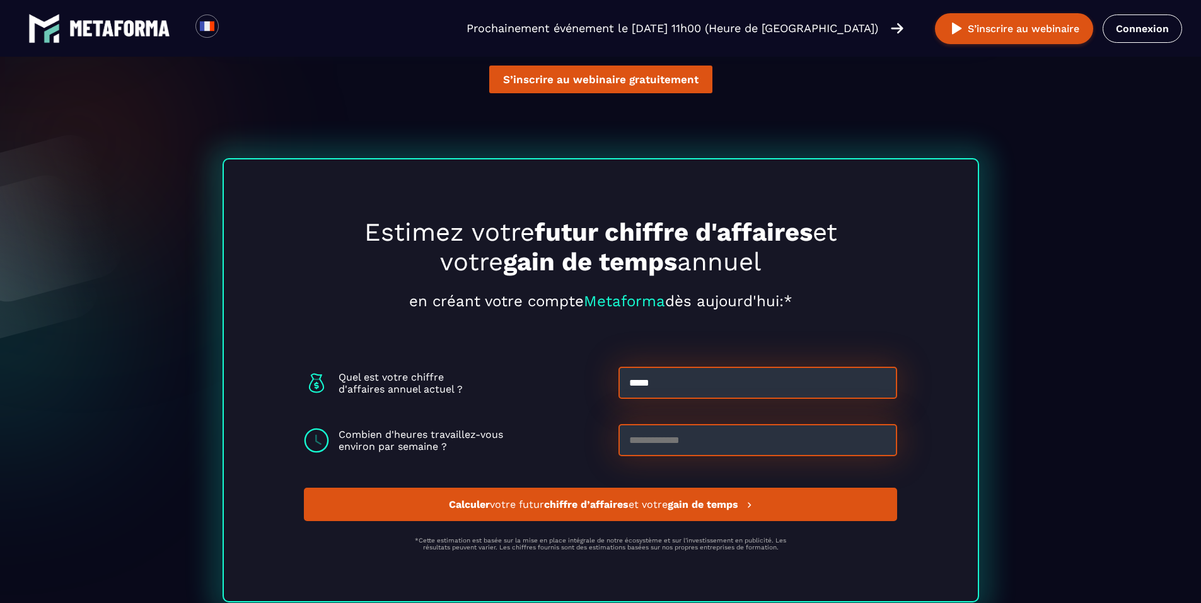
type input "*****"
type input "**"
click at [536, 509] on span "Calculer votre futur chiffre d’affaires et votre gain de temps" at bounding box center [595, 505] width 292 height 12
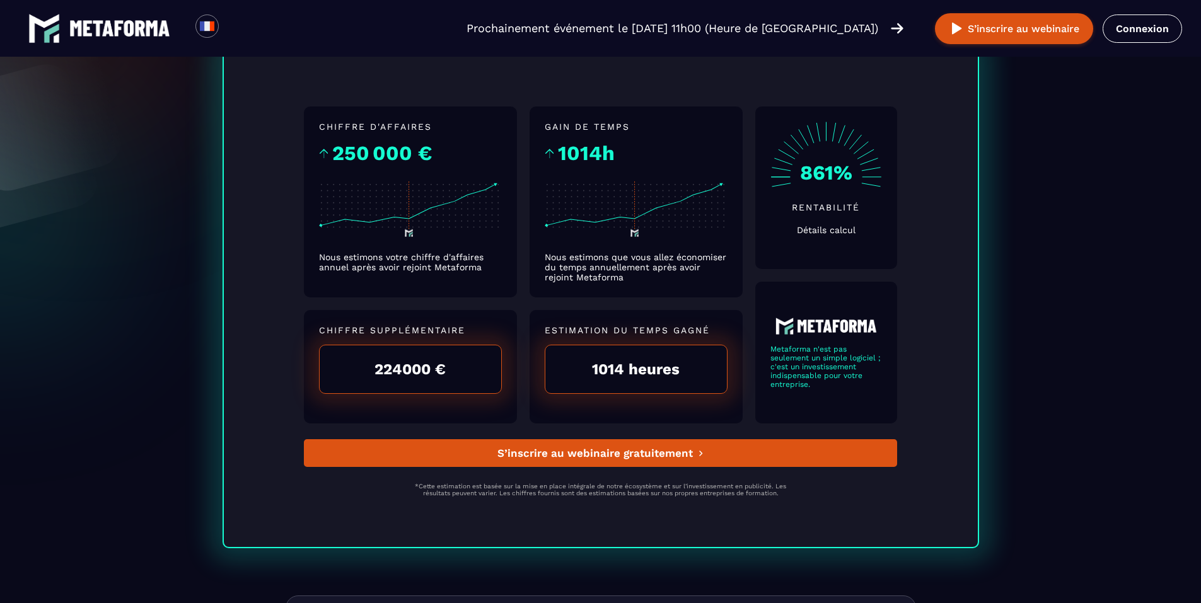
scroll to position [0, 0]
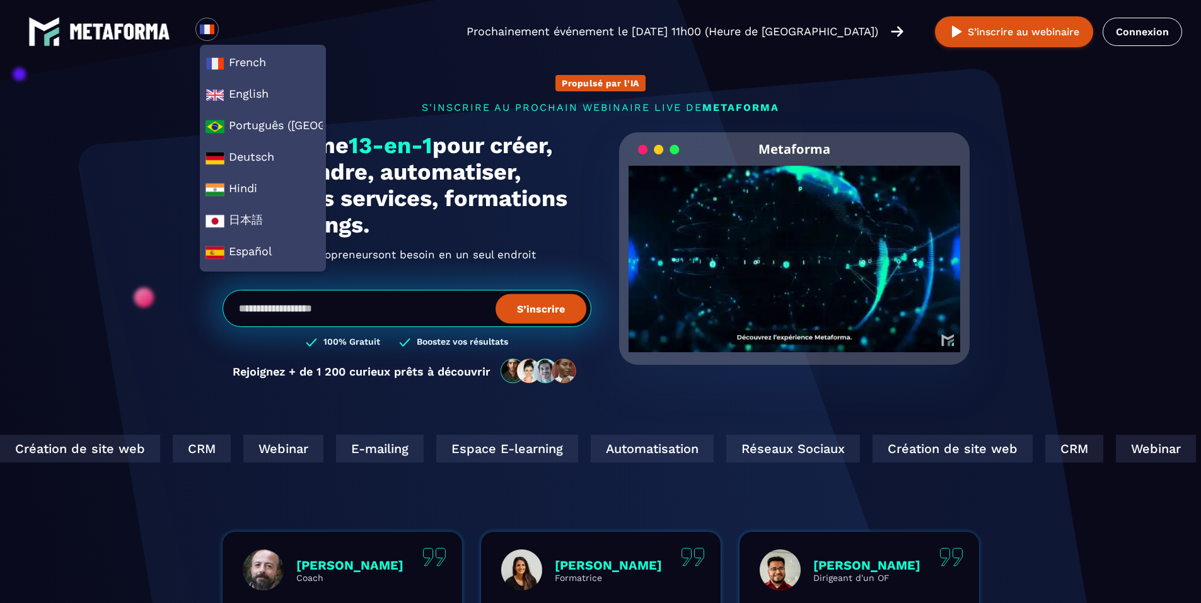
click at [487, 54] on div "Loading... French English Português (Brasil) Deutsch Hindi 日本語 Español Prochain…" at bounding box center [600, 31] width 1201 height 63
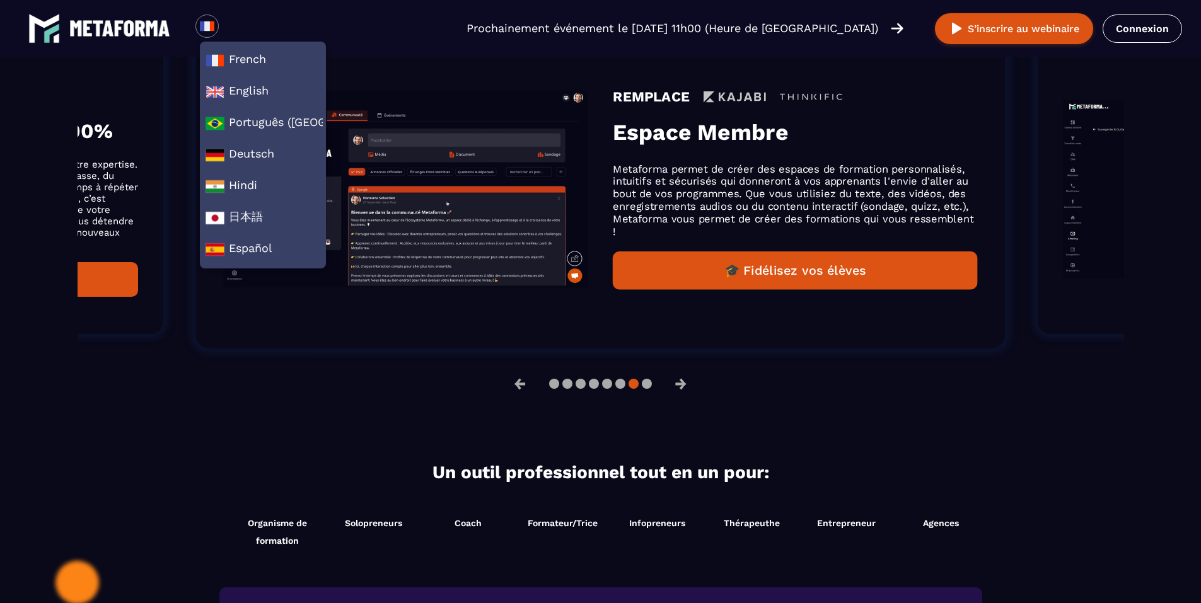
scroll to position [925, 0]
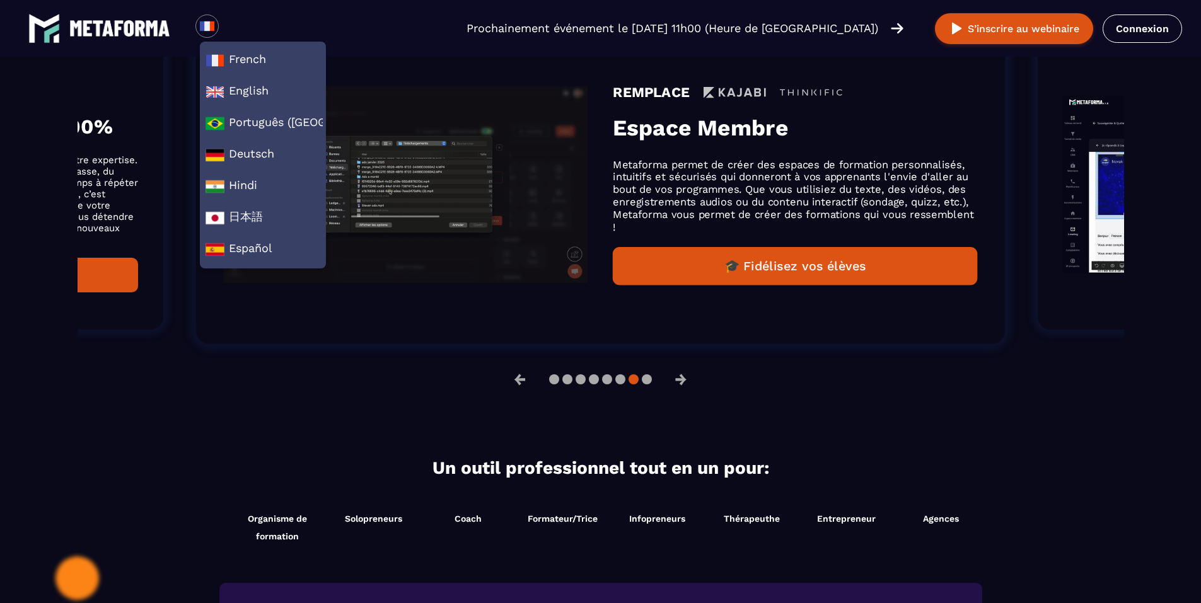
click at [199, 17] on div at bounding box center [206, 25] width 23 height 23
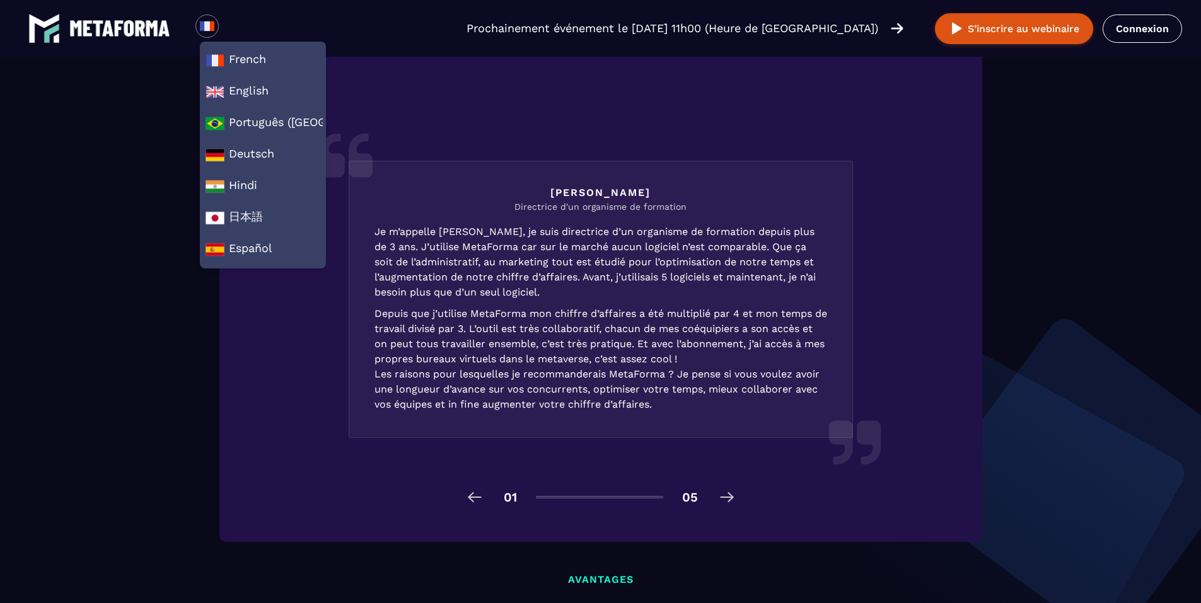
scroll to position [2542, 0]
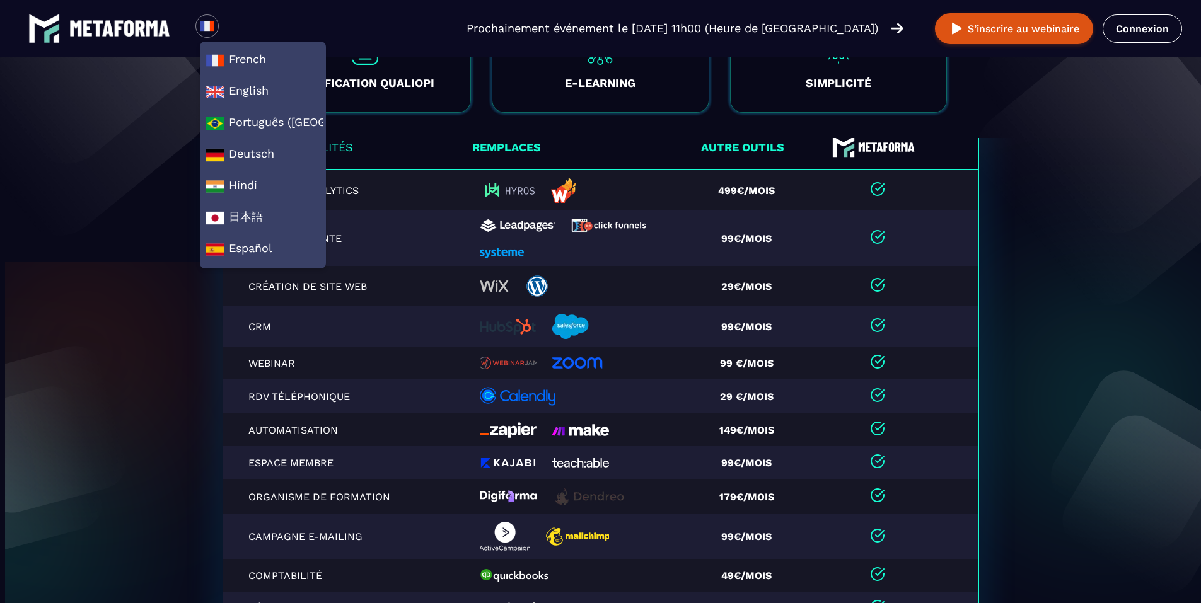
click at [141, 270] on section "Fonctionnalités Remplaces Autre outils Tracking/Analytics 499€/mois Tunnel de v…" at bounding box center [600, 479] width 1201 height 682
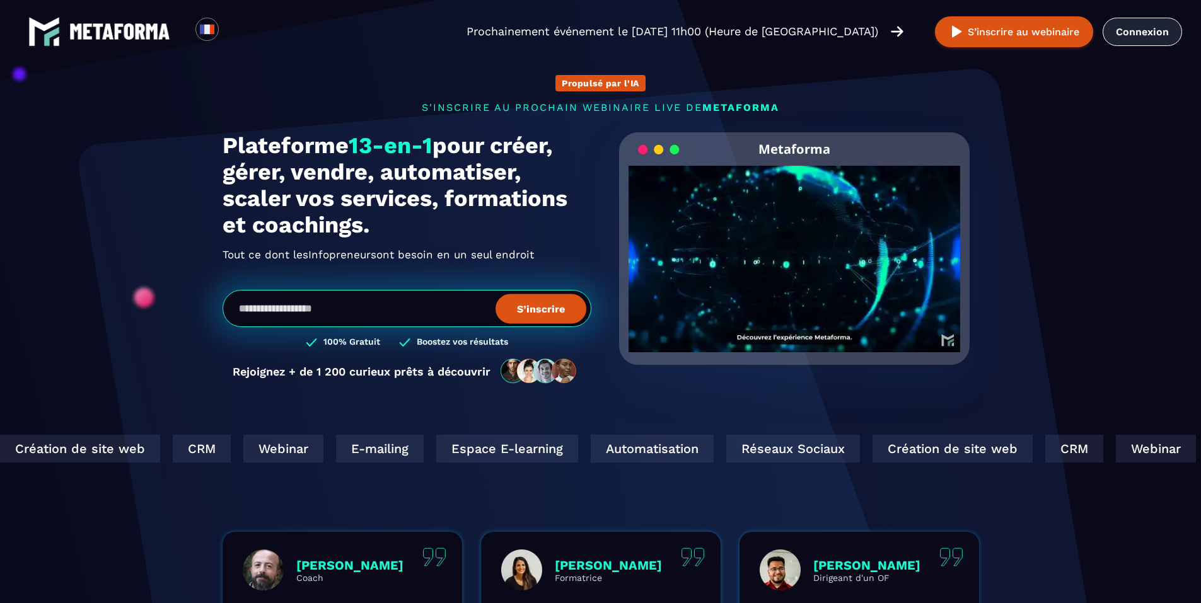
click at [1165, 23] on link "Connexion" at bounding box center [1141, 32] width 79 height 28
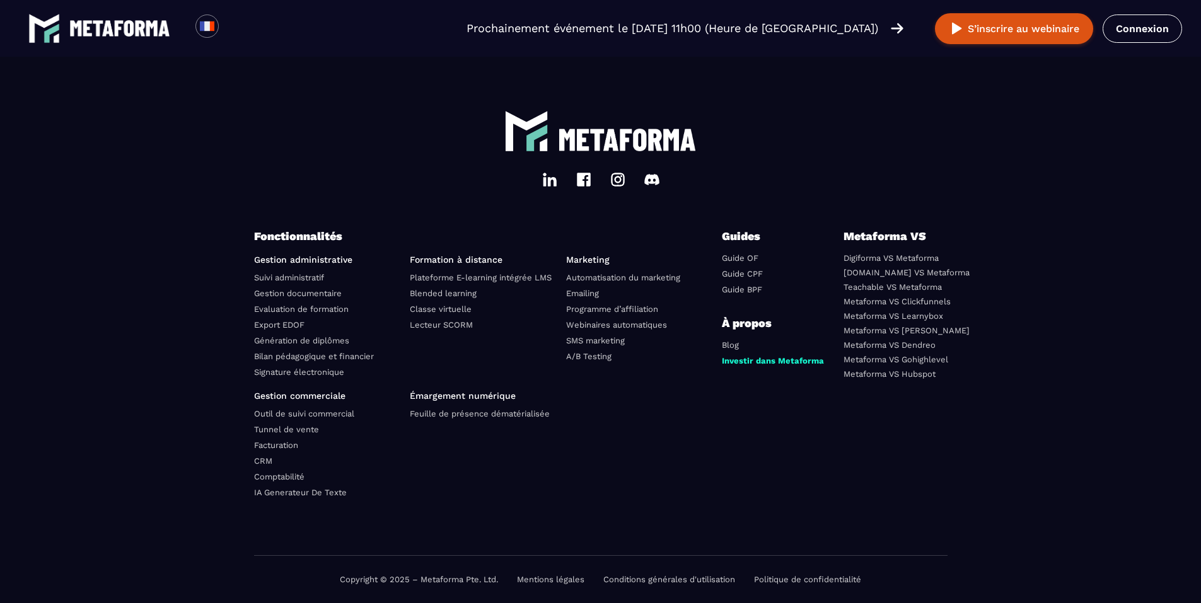
scroll to position [4346, 0]
click at [264, 275] on link "Suivi administratif" at bounding box center [289, 277] width 70 height 9
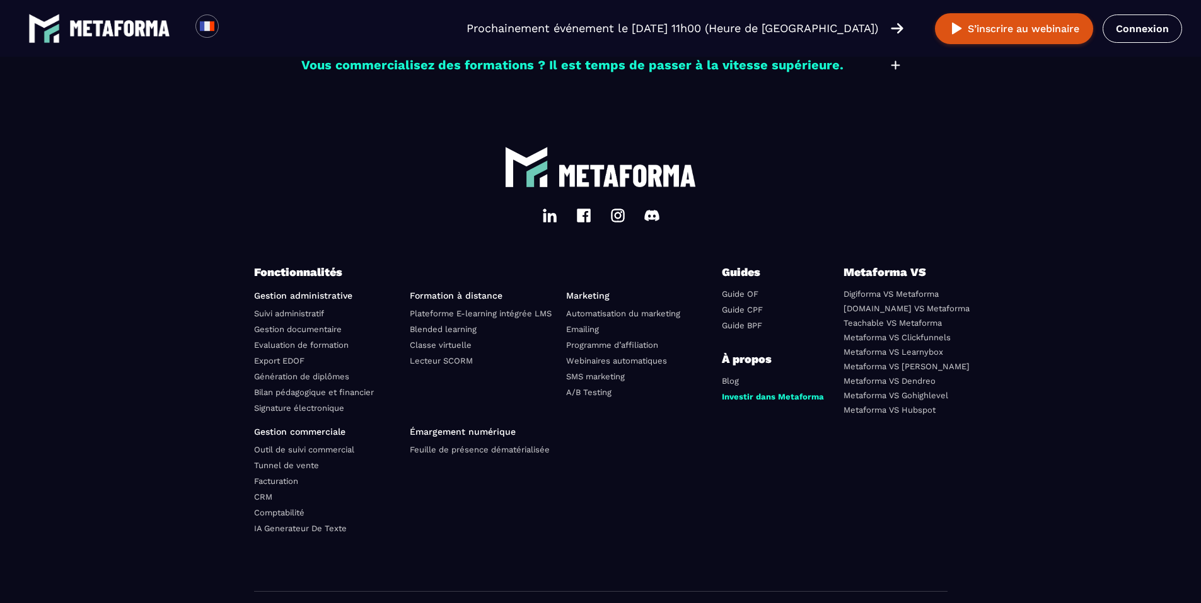
scroll to position [3717, 0]
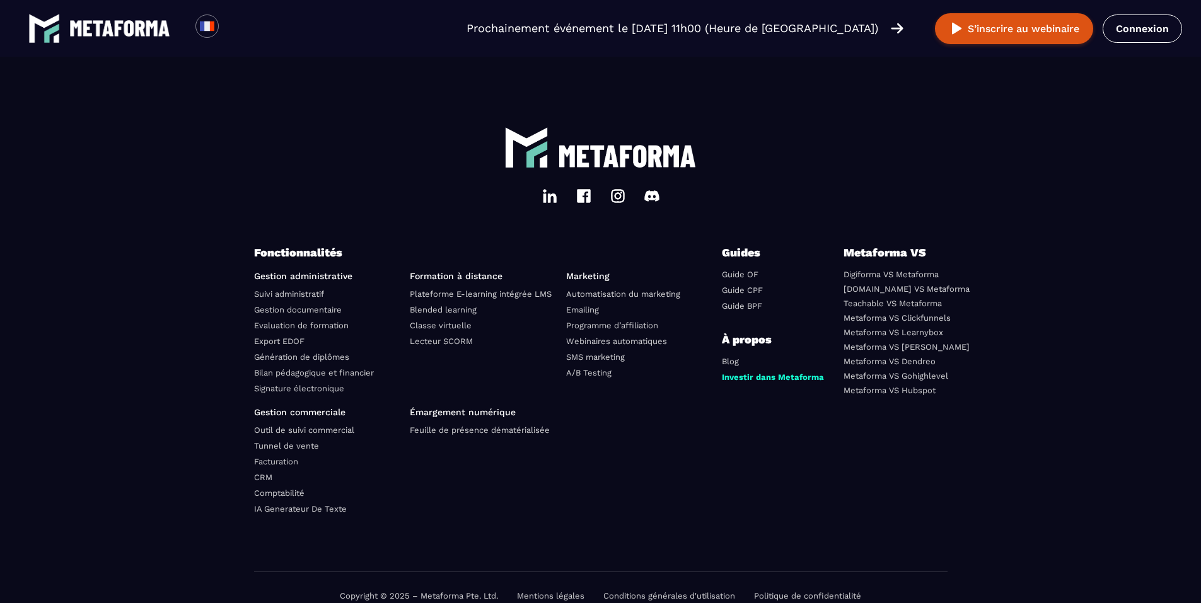
click at [330, 384] on link "Signature électronique" at bounding box center [299, 388] width 90 height 9
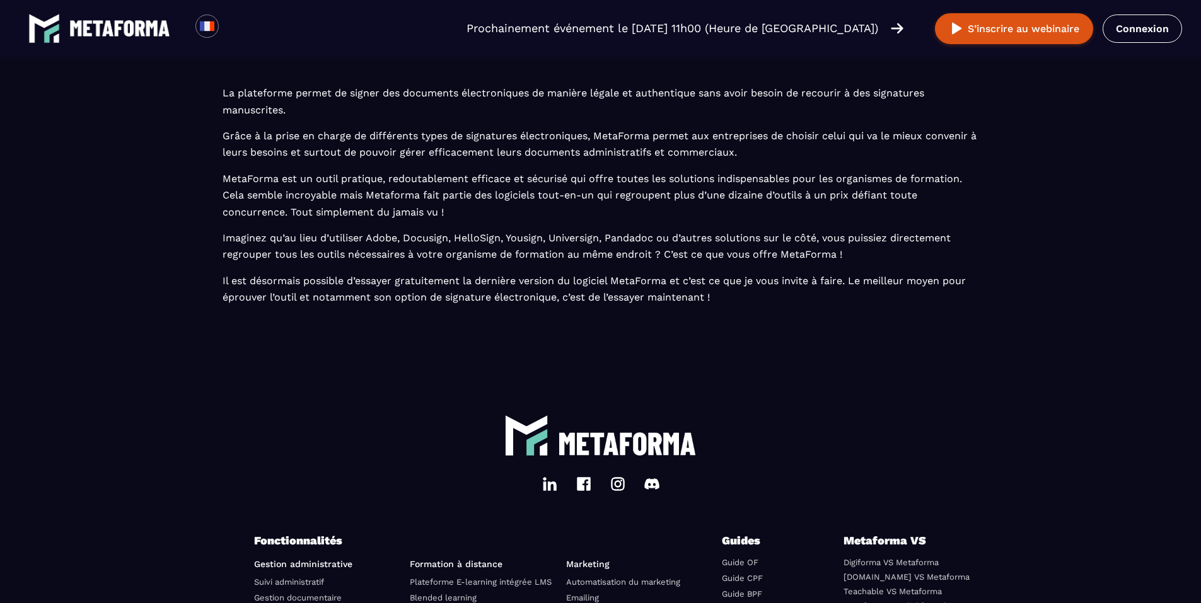
scroll to position [3657, 0]
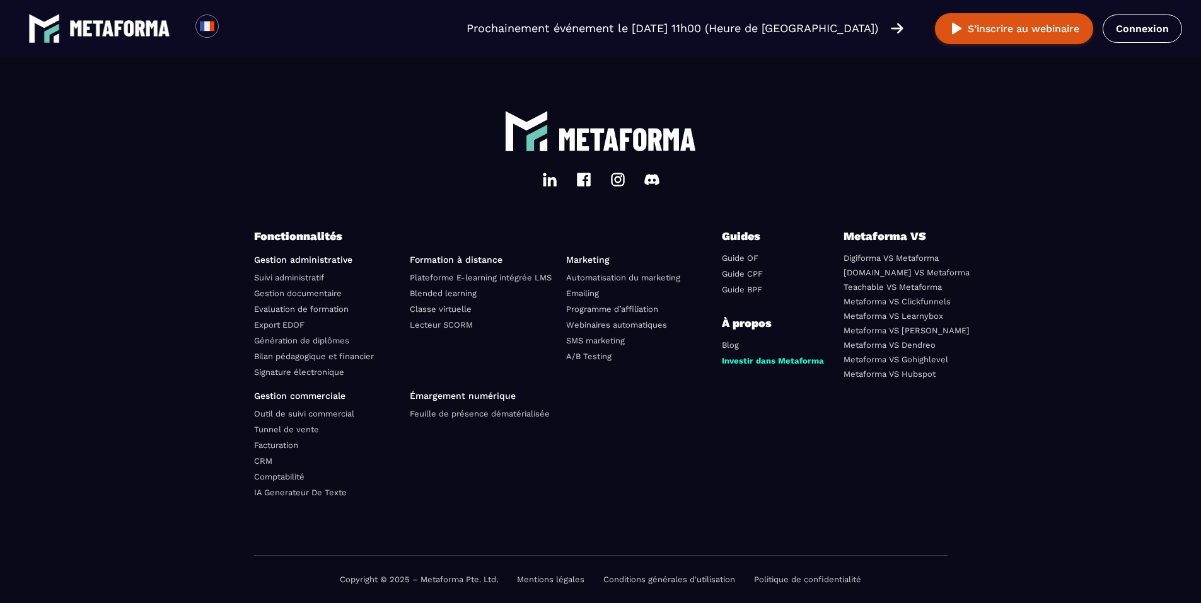
click at [263, 461] on link "CRM" at bounding box center [263, 460] width 18 height 9
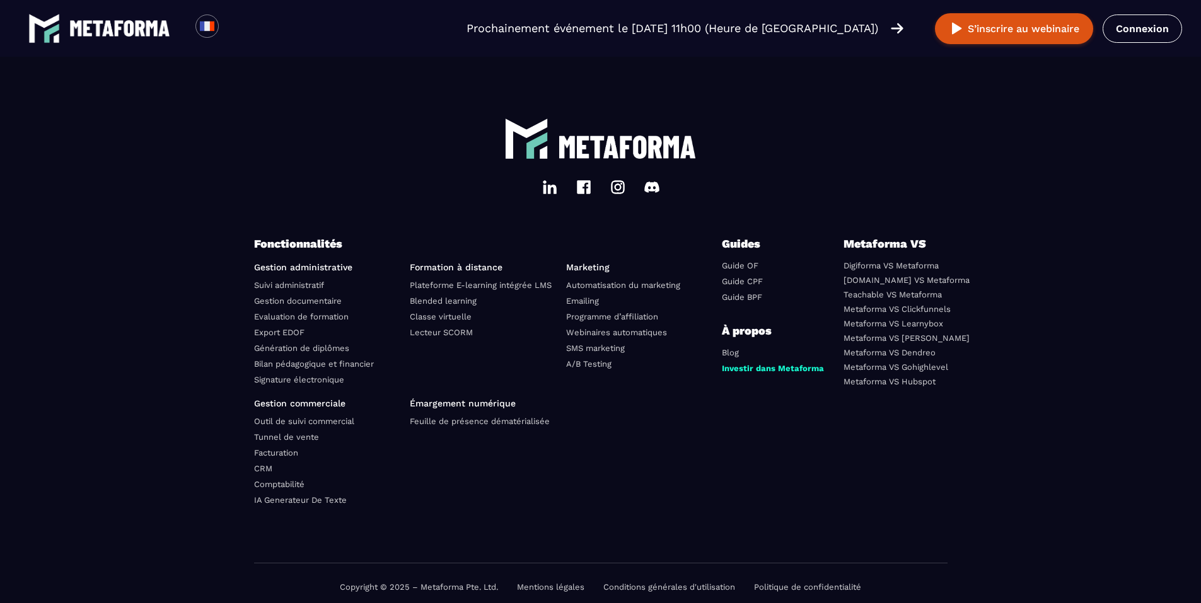
scroll to position [2283, 0]
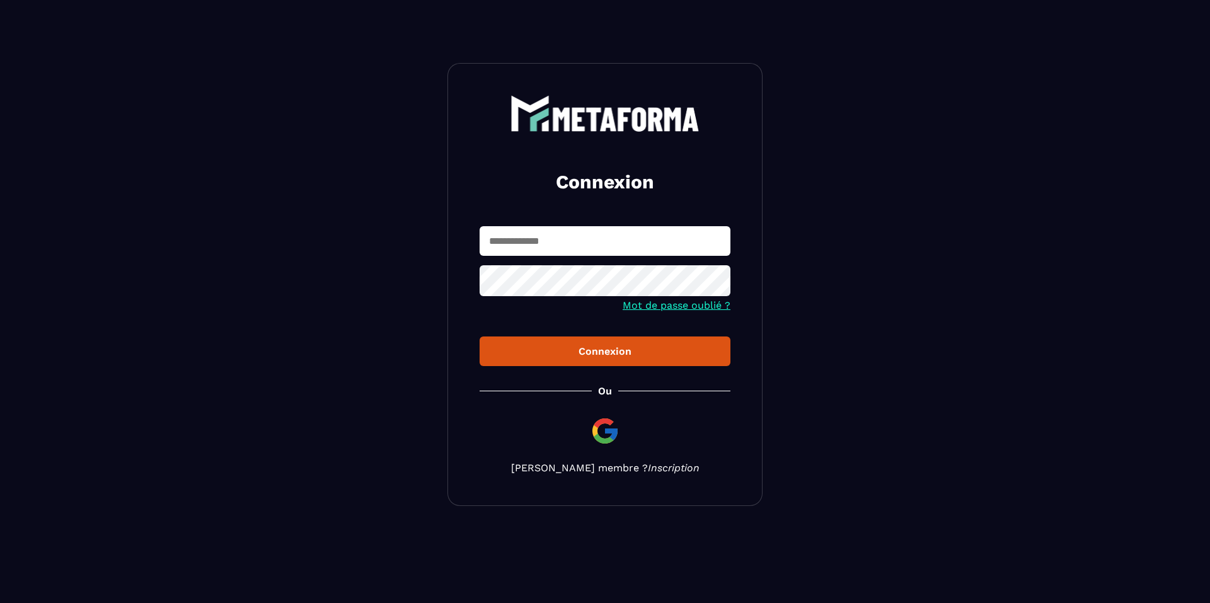
click at [673, 470] on link "Inscription" at bounding box center [674, 468] width 52 height 12
